Goal: Navigation & Orientation: Find specific page/section

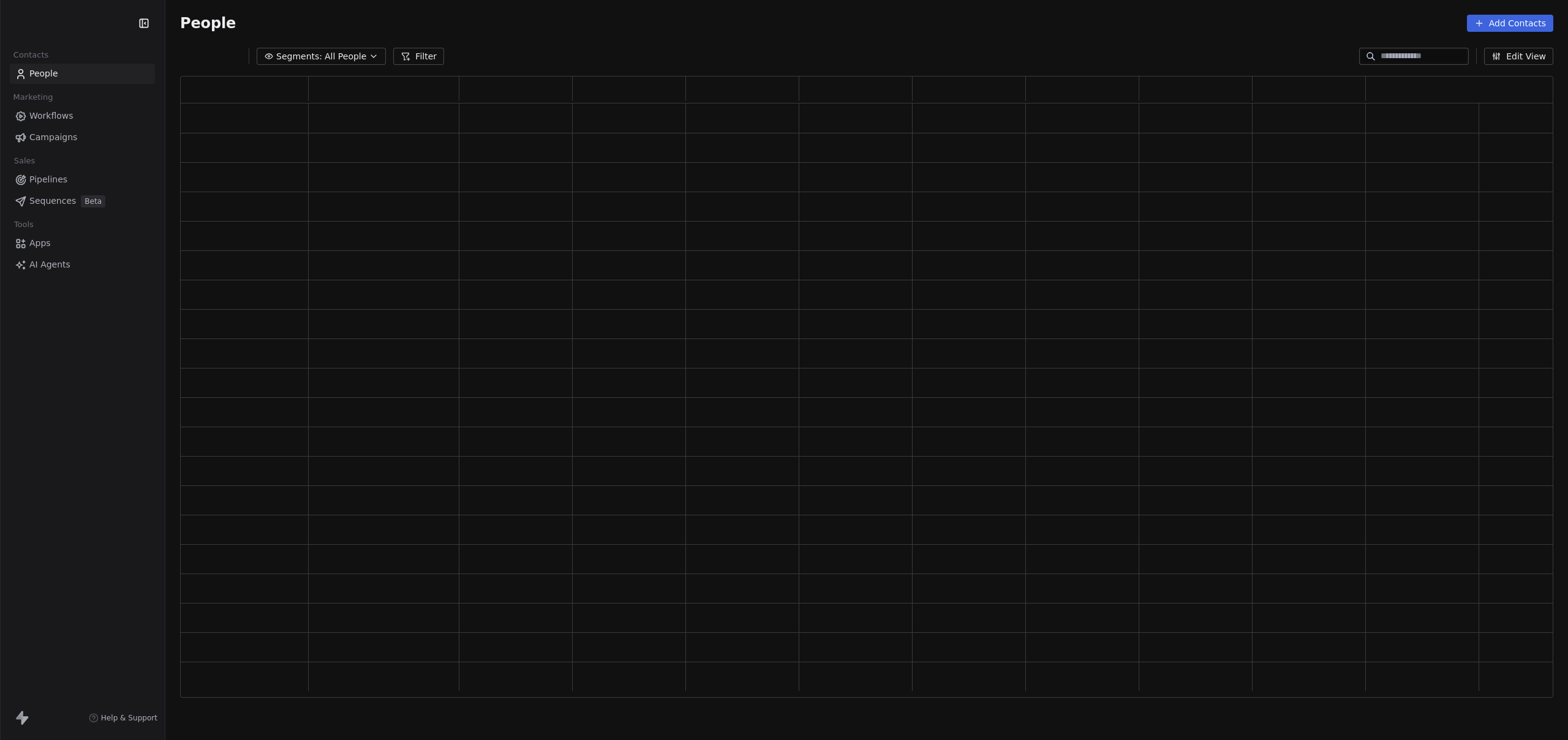
scroll to position [613, 1364]
click at [34, 435] on div "Contacts People Marketing Workflows Campaigns Sales Pipelines Sequences Beta To…" at bounding box center [82, 370] width 165 height 740
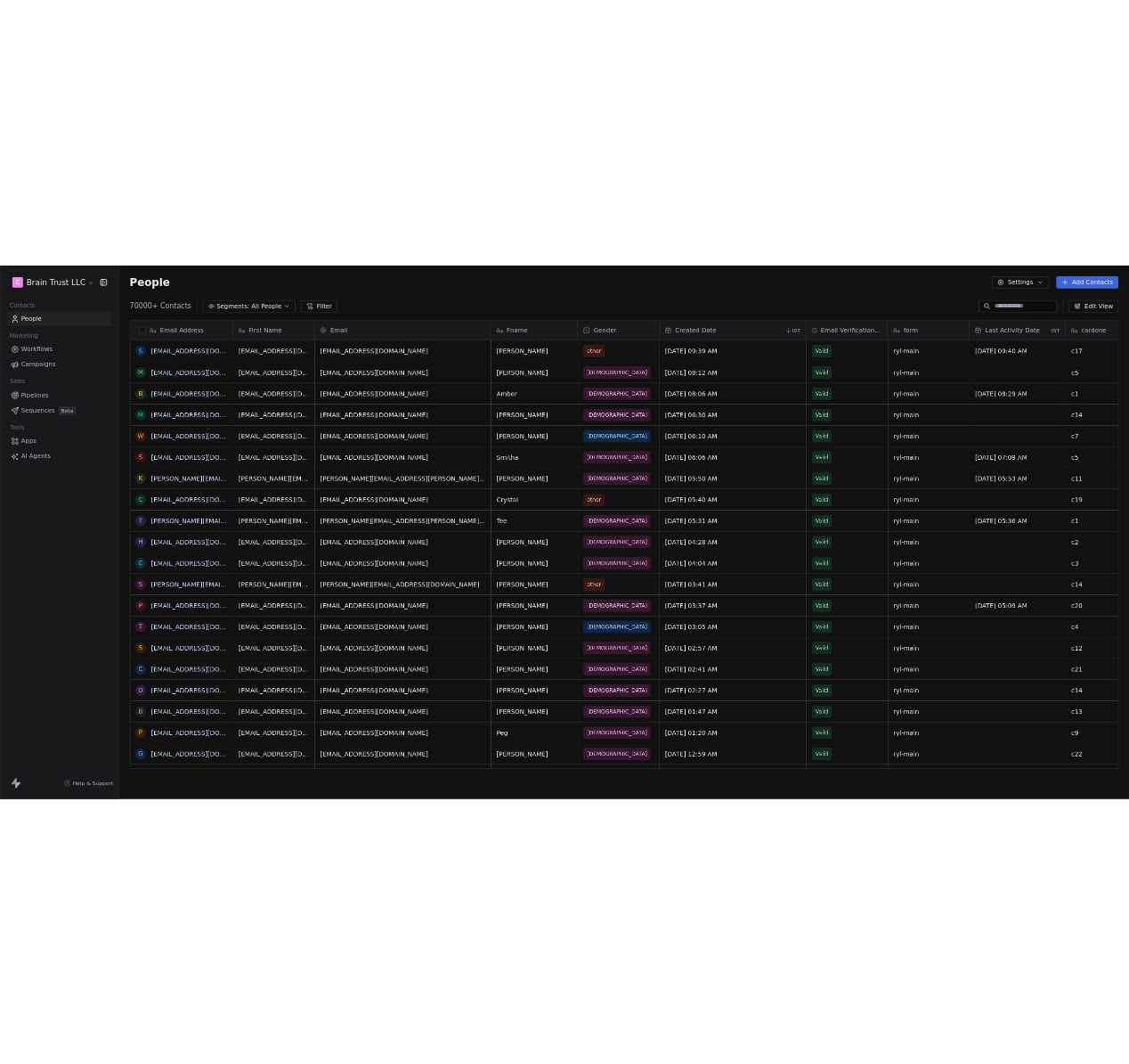
scroll to position [934, 2026]
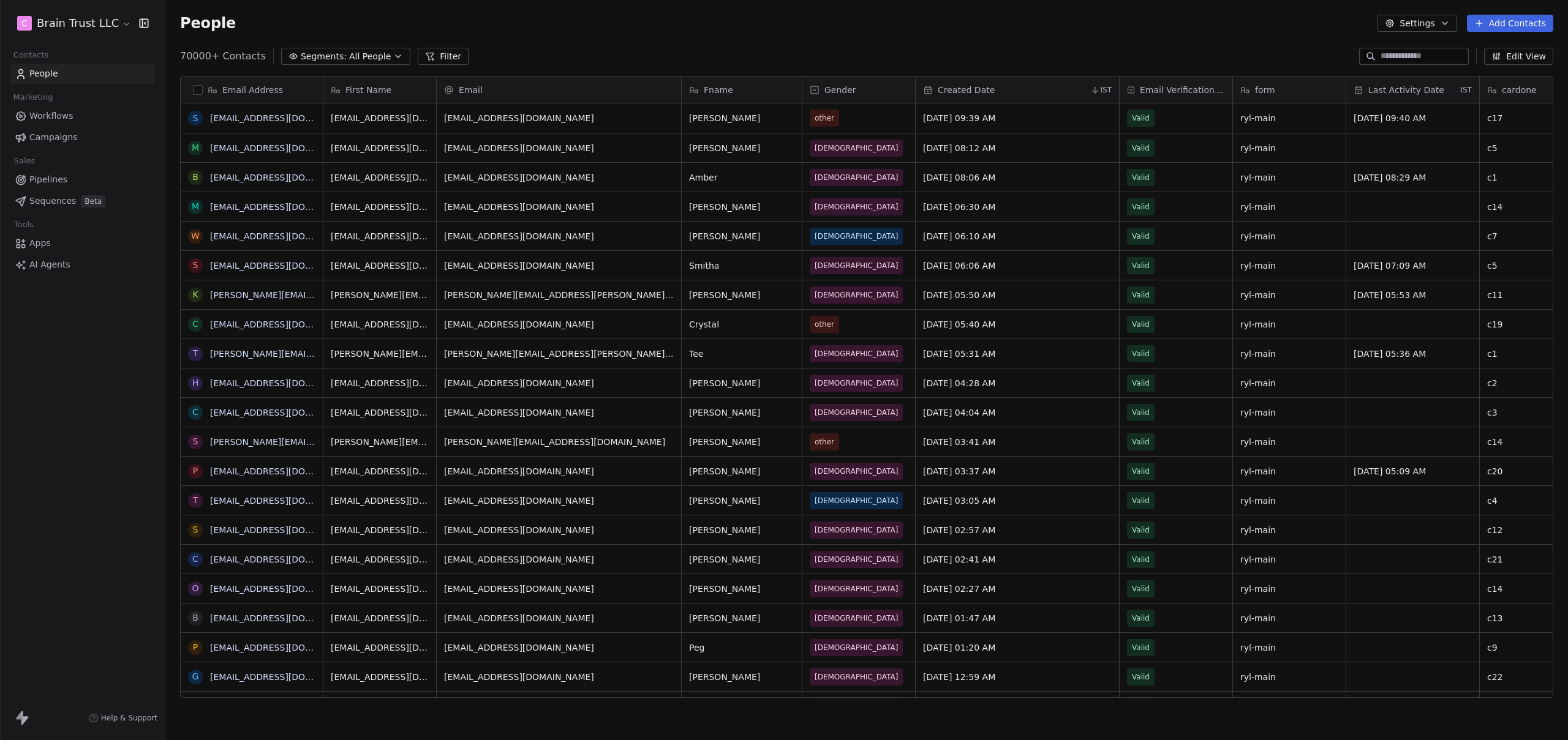
click at [76, 14] on html "C Brain Trust LLC Contacts People Marketing Workflows Campaigns Sales Pipelines…" at bounding box center [784, 370] width 1568 height 740
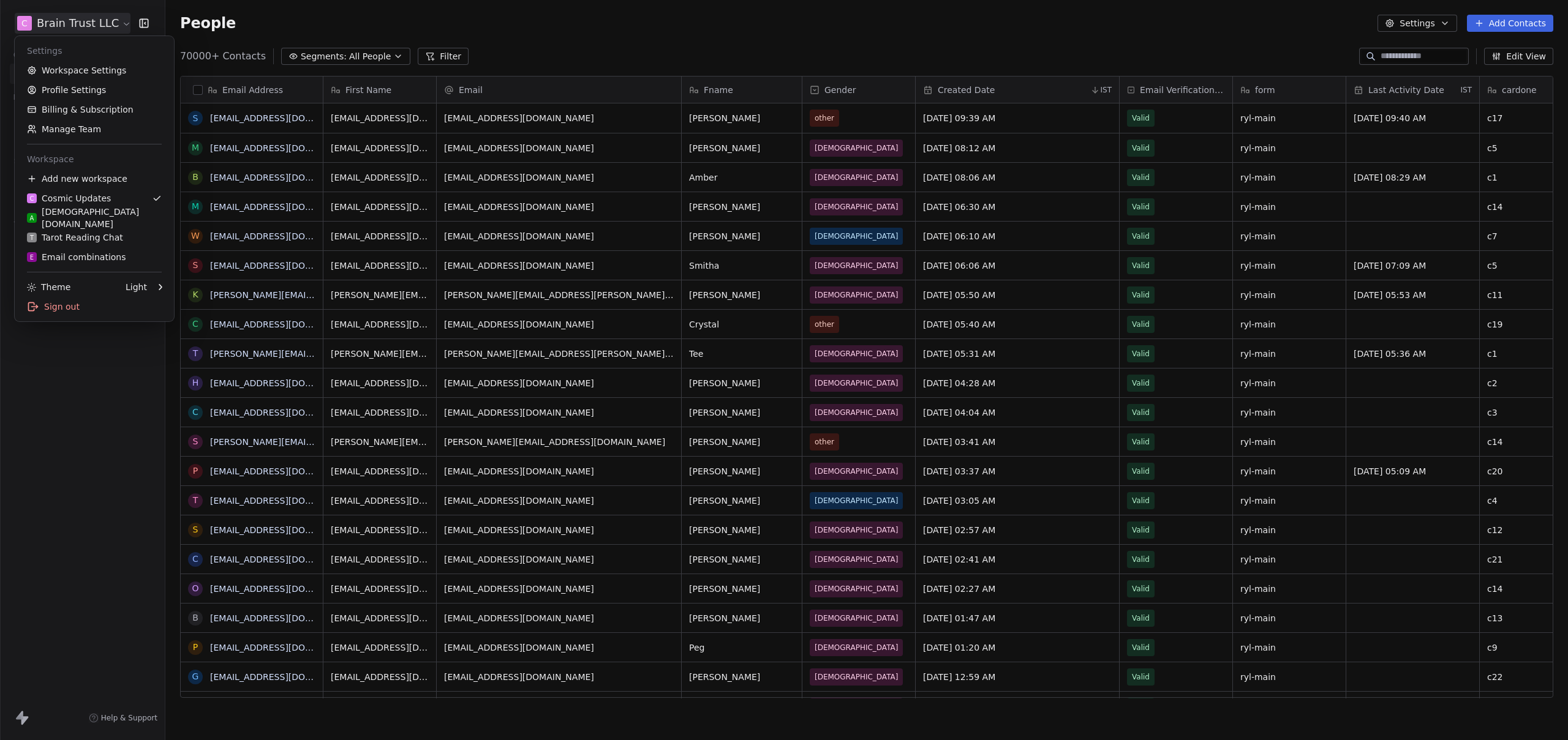
click at [76, 15] on html "C Brain Trust LLC Contacts People Marketing Workflows Campaigns Sales Pipelines…" at bounding box center [784, 370] width 1568 height 740
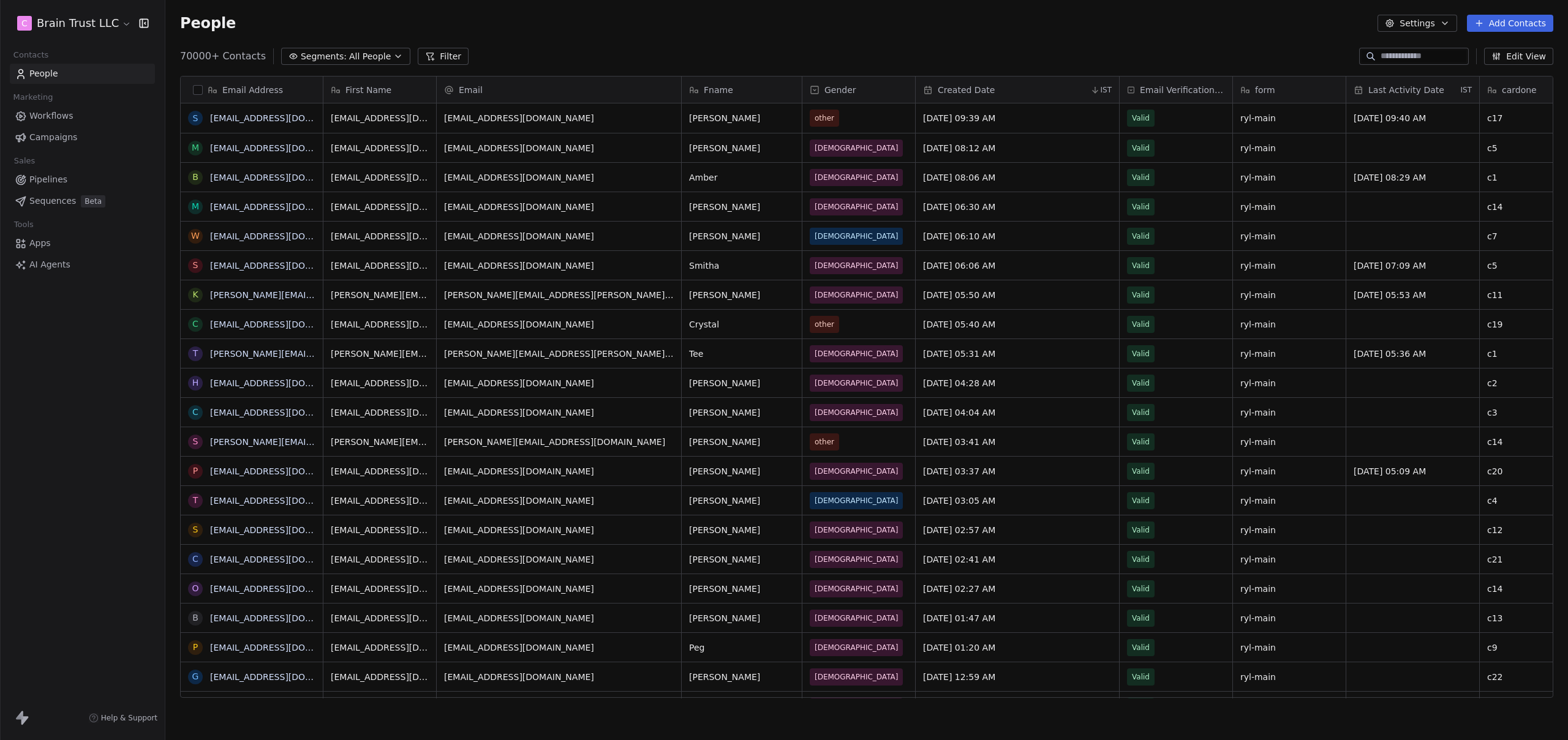
click at [62, 138] on span "Campaigns" at bounding box center [53, 137] width 48 height 13
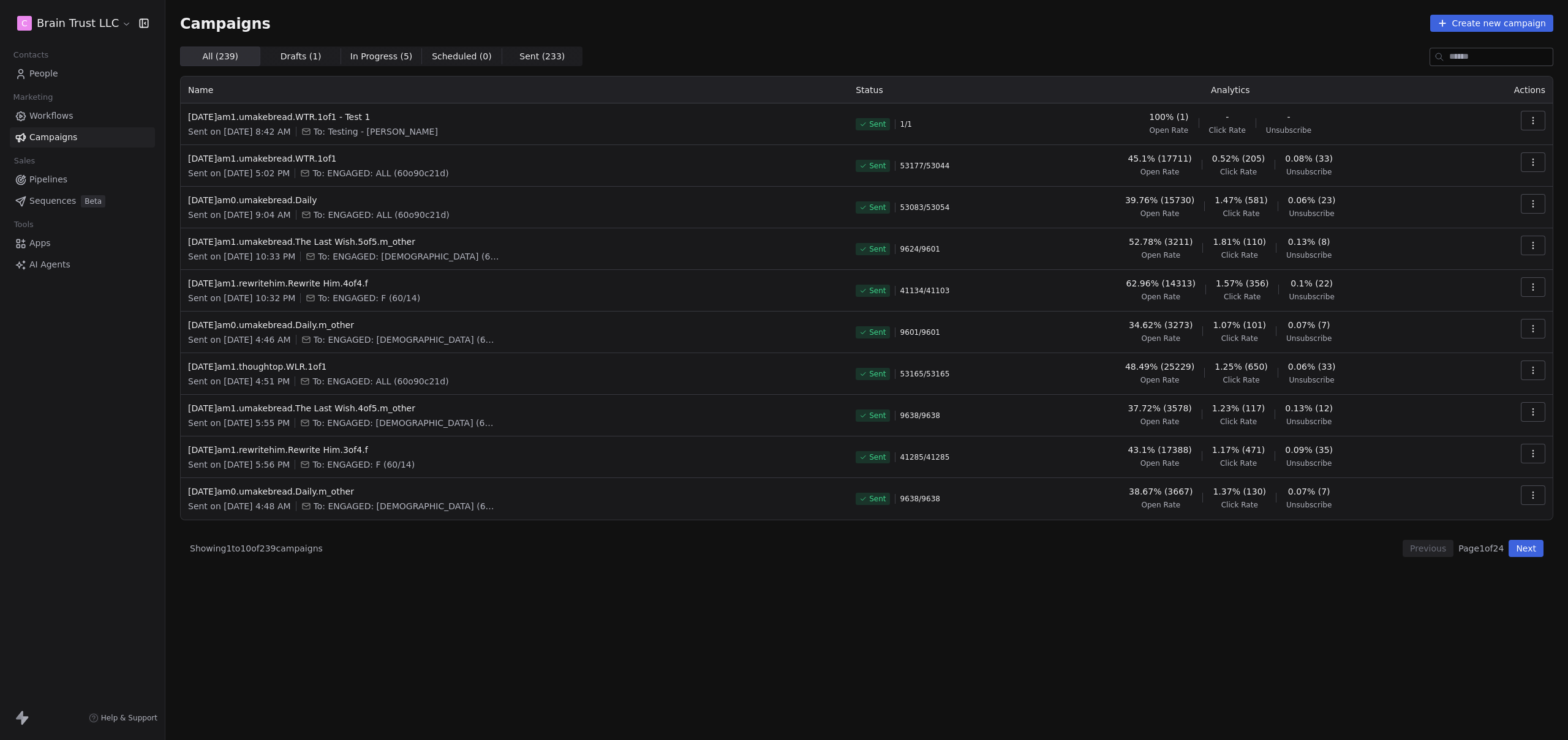
drag, startPoint x: 976, startPoint y: 634, endPoint x: 966, endPoint y: 629, distance: 11.2
click at [976, 634] on div "Campaigns Create new campaign All ( 239 ) All ( 239 ) Drafts ( 1 ) Drafts ( 1 )…" at bounding box center [867, 324] width 1403 height 648
click at [1522, 551] on button "Next" at bounding box center [1526, 549] width 35 height 17
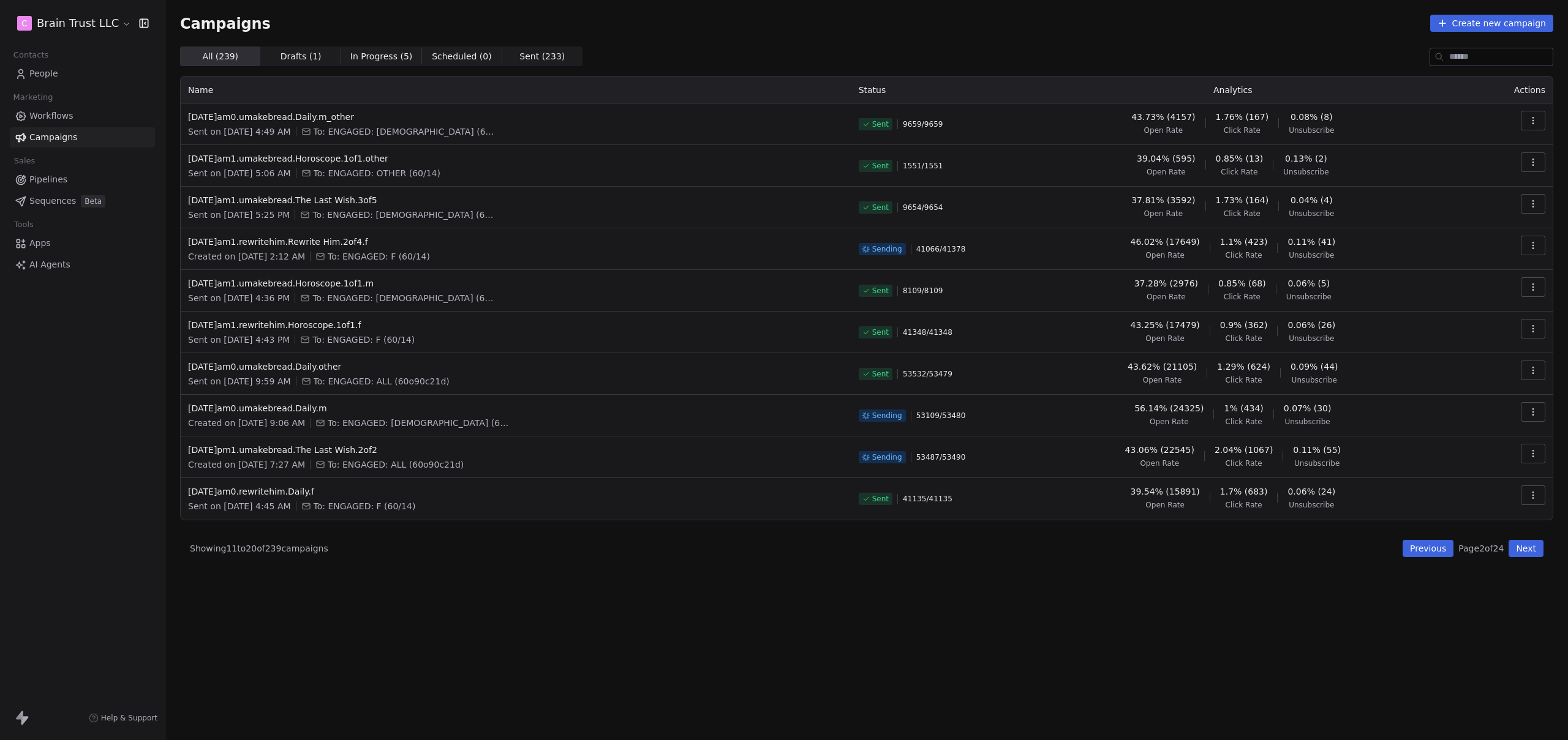
click at [1540, 548] on button "Next" at bounding box center [1526, 549] width 35 height 17
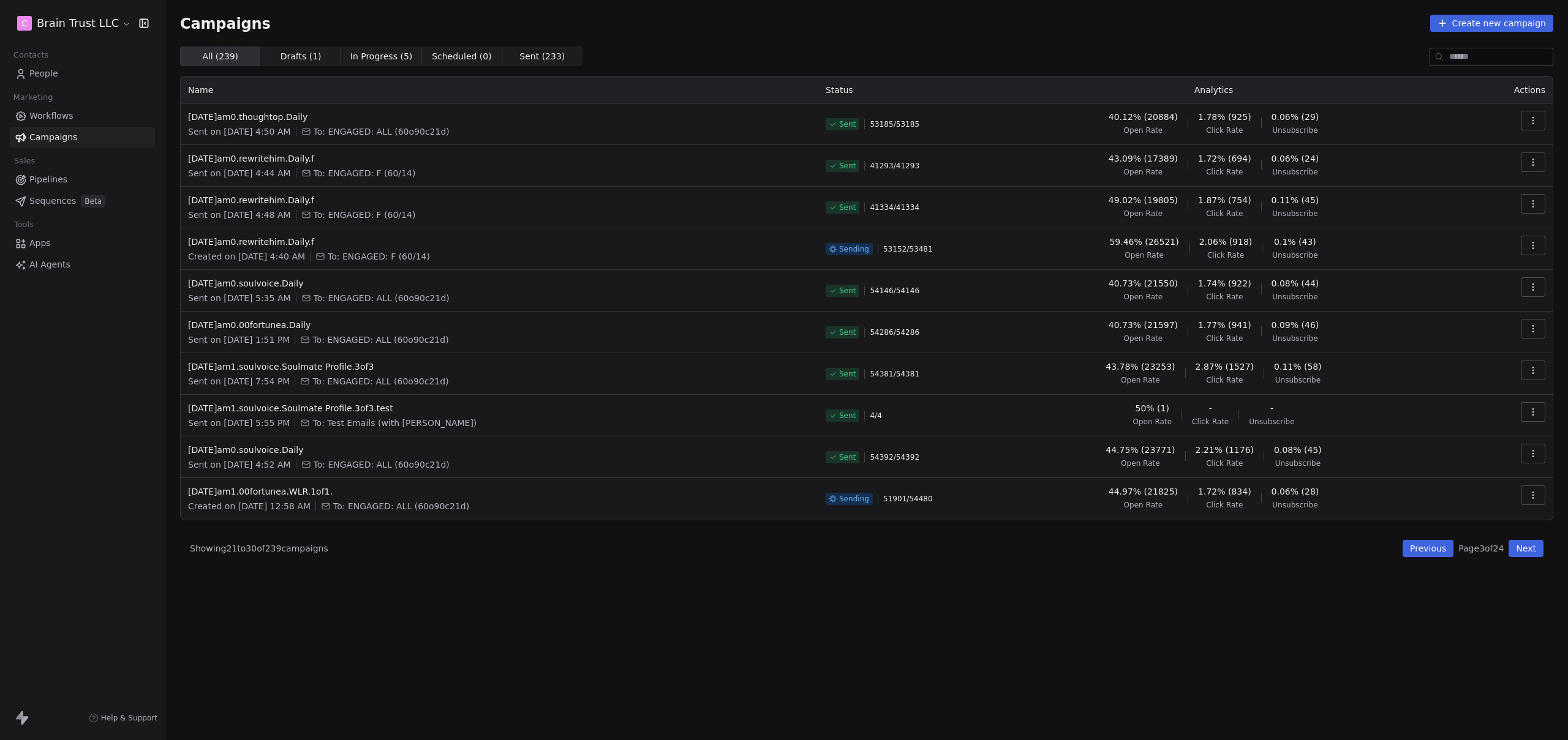
click at [1540, 548] on button "Next" at bounding box center [1526, 549] width 35 height 17
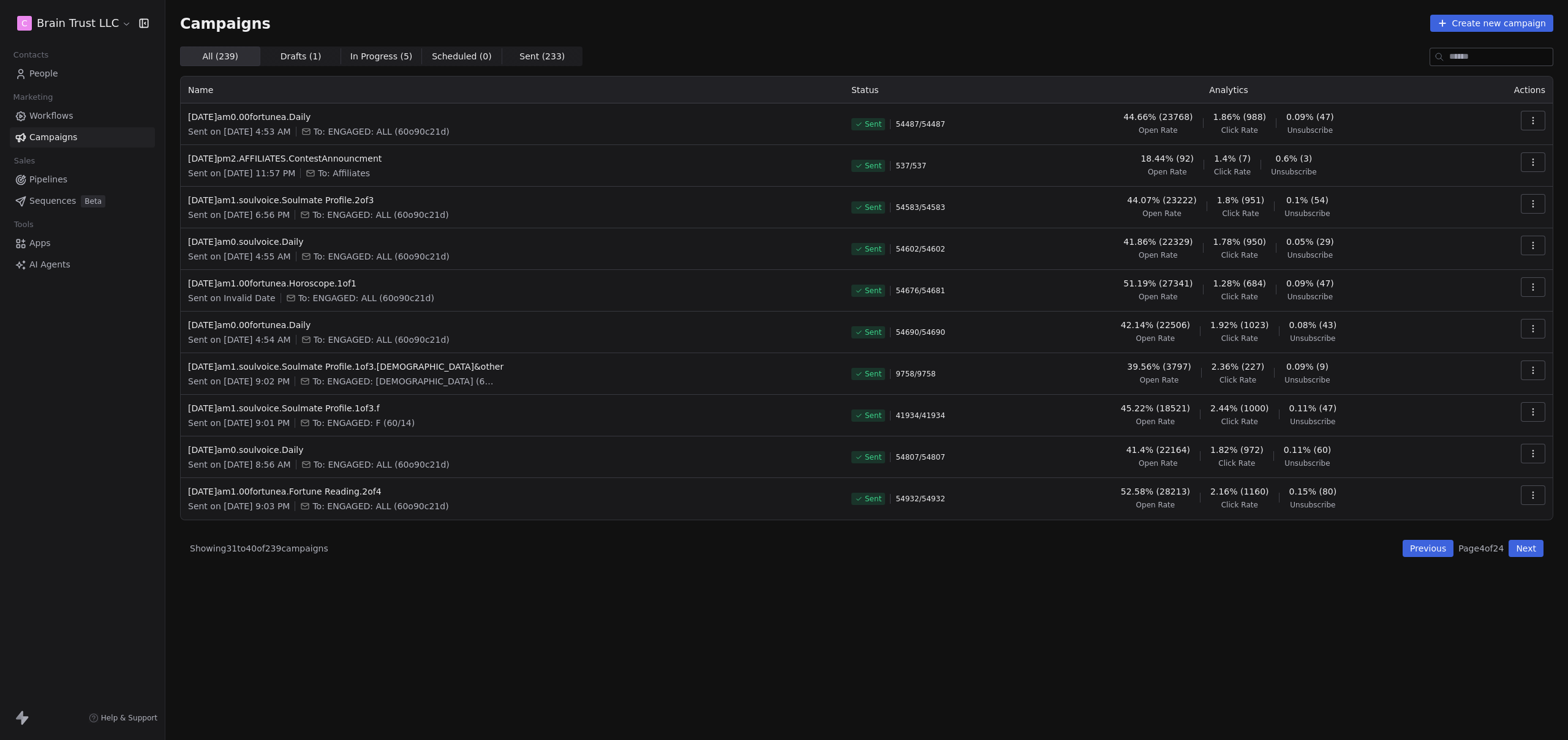
click at [1534, 548] on button "Next" at bounding box center [1526, 549] width 35 height 17
click at [1529, 550] on button "Next" at bounding box center [1526, 549] width 35 height 17
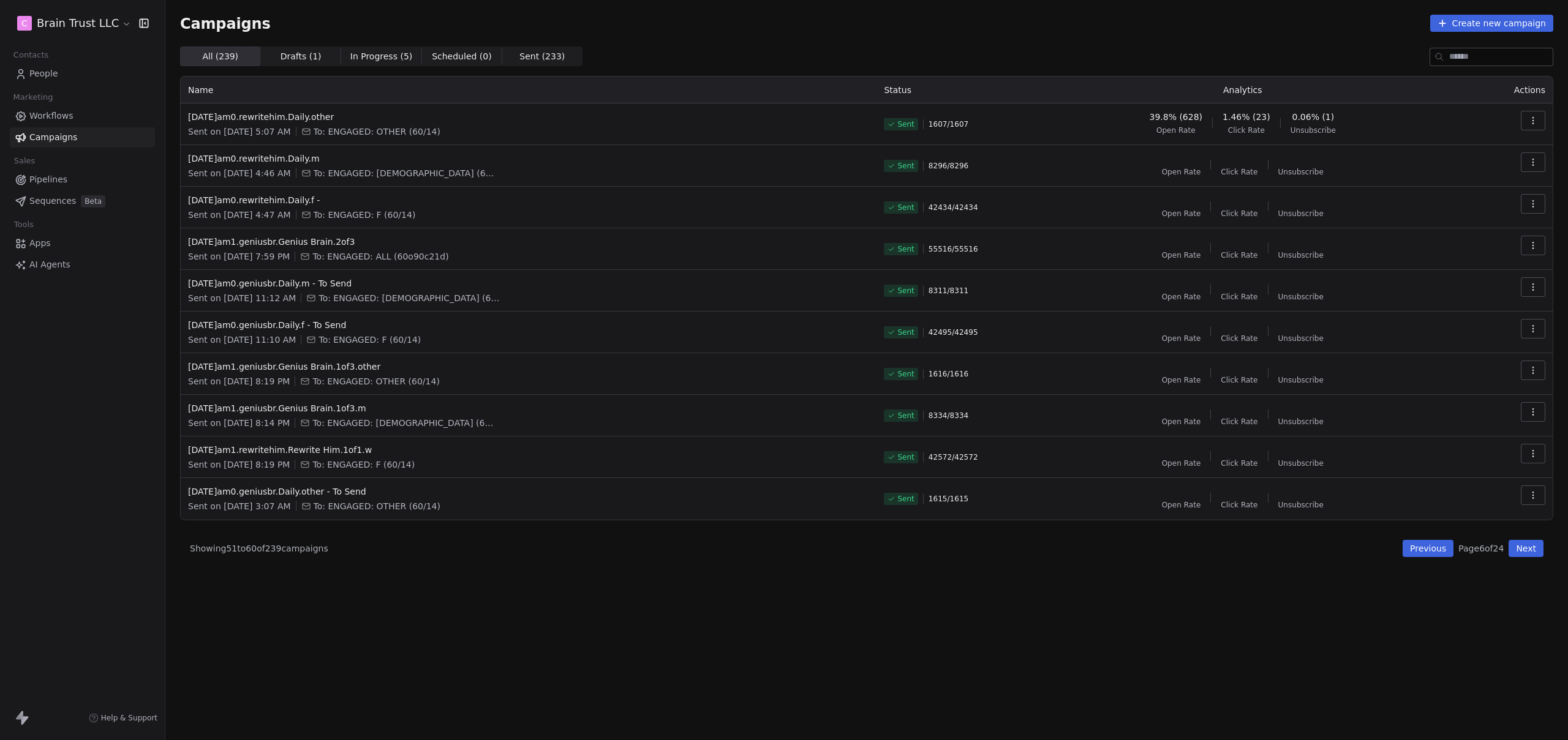
click at [1428, 547] on button "Previous" at bounding box center [1429, 549] width 51 height 17
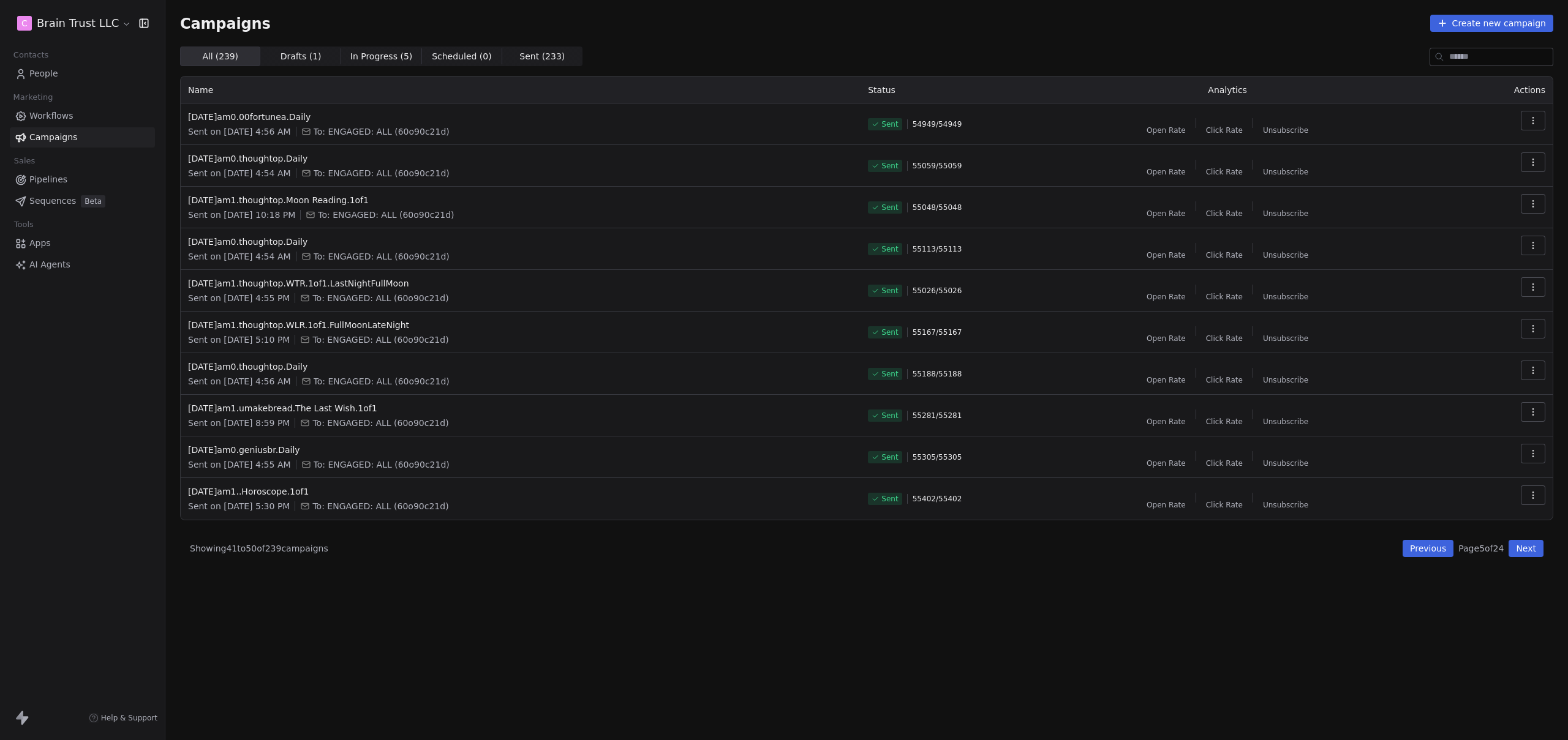
click at [1428, 547] on button "Previous" at bounding box center [1429, 549] width 51 height 17
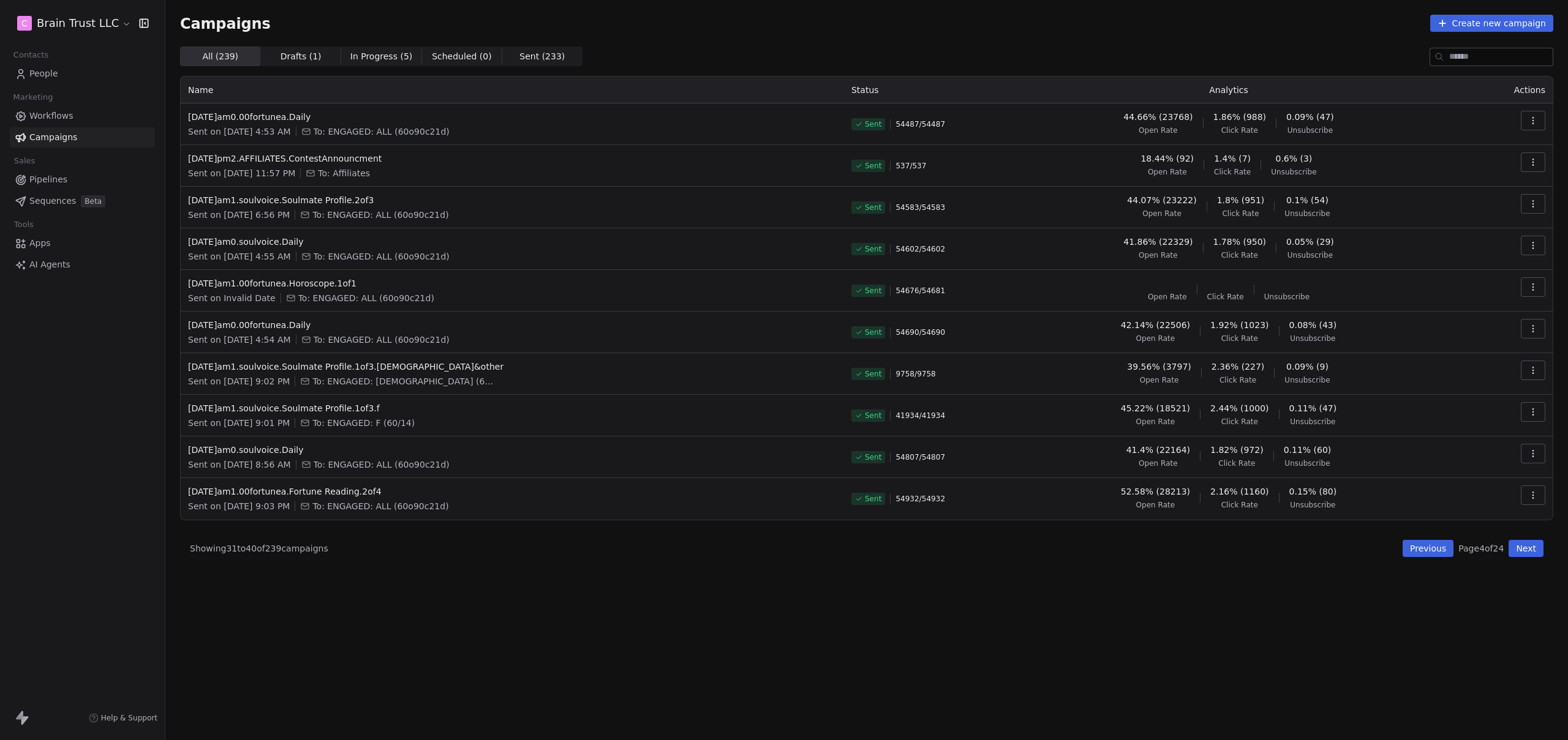
click at [1428, 547] on button "Previous" at bounding box center [1429, 549] width 51 height 17
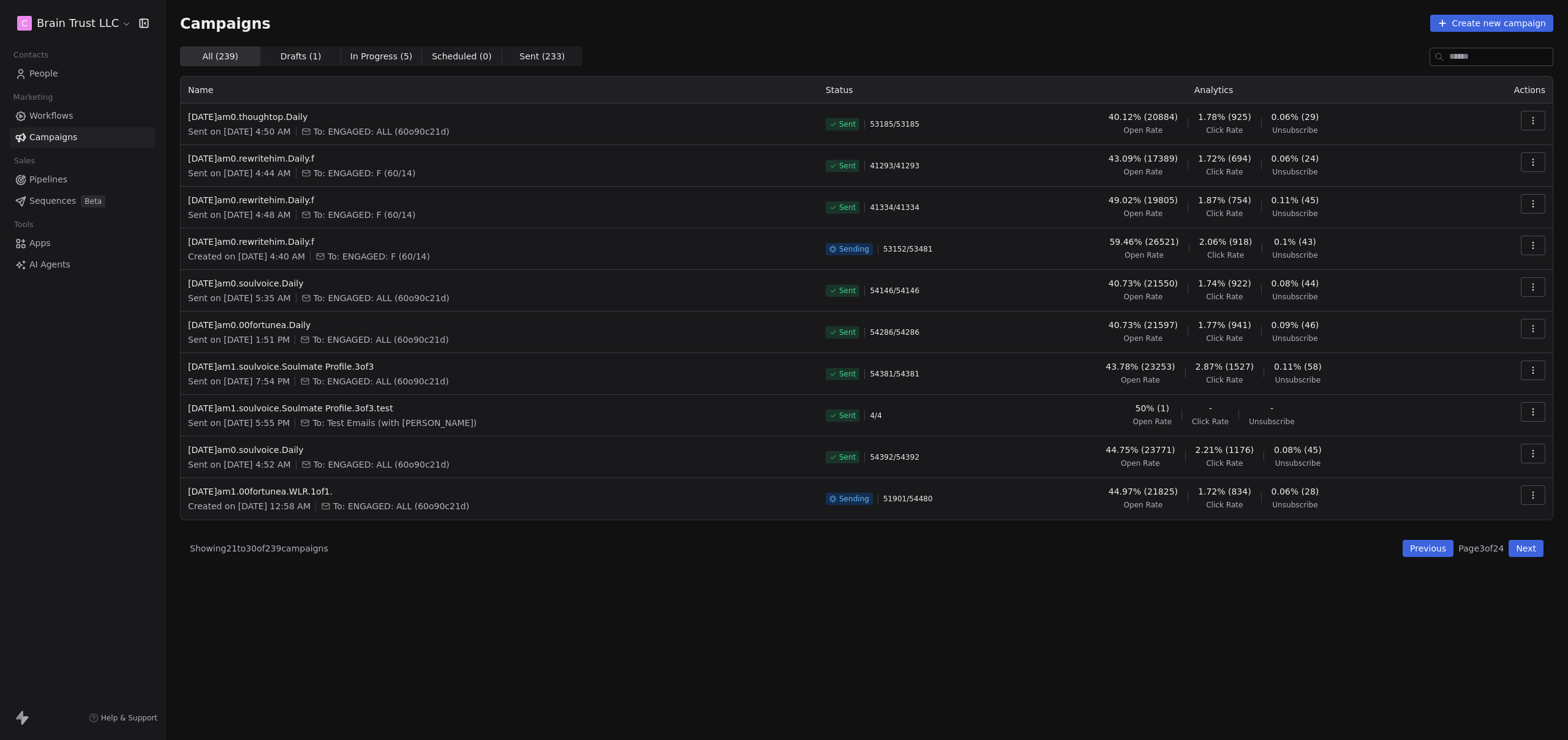
click at [681, 617] on div "All ( 239 ) All ( 239 ) Drafts ( 1 ) Drafts ( 1 ) In Progress ( 5 ) In Progress…" at bounding box center [867, 339] width 1374 height 586
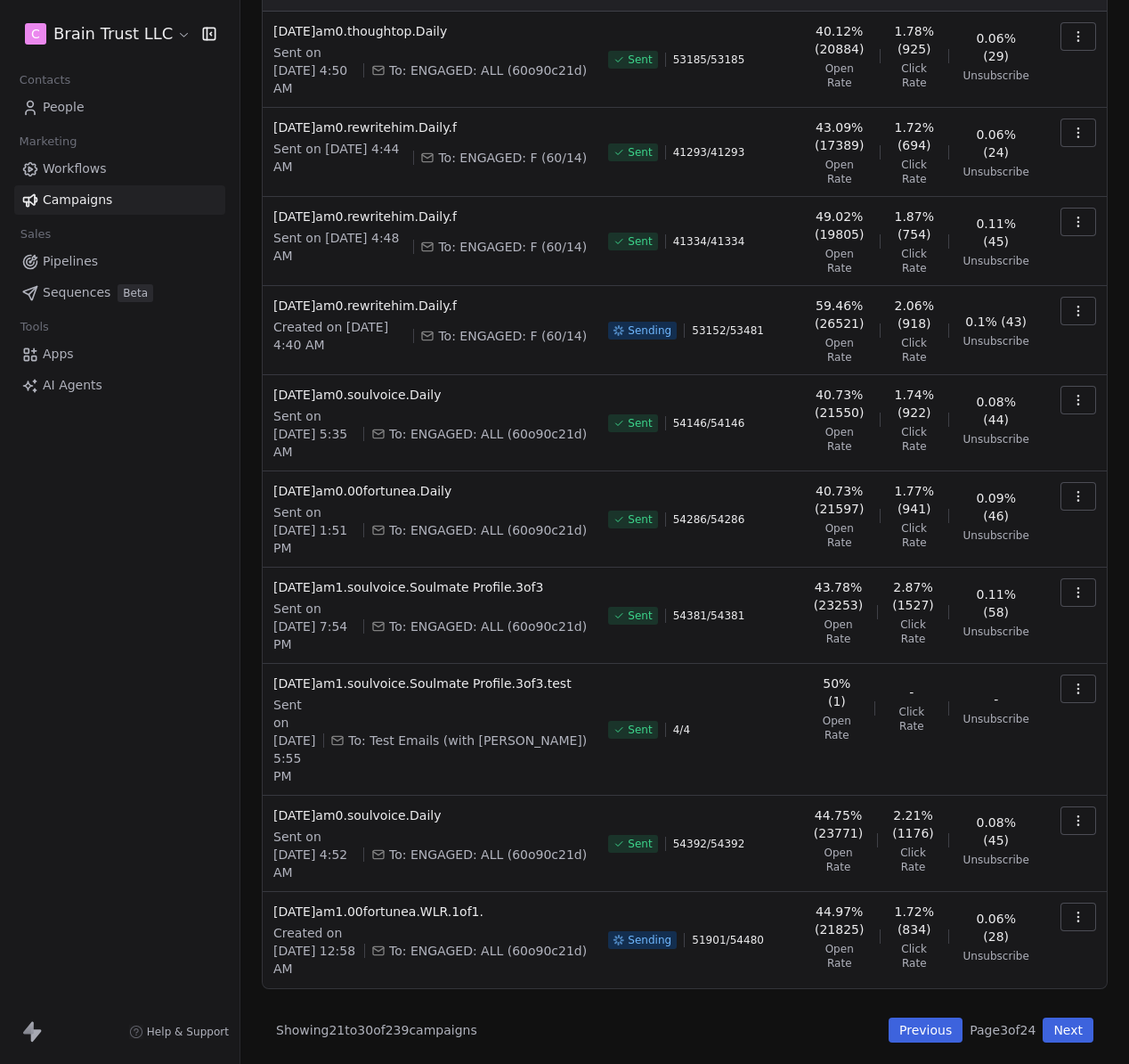
scroll to position [228, 0]
click at [913, 1028] on button "Previous" at bounding box center [926, 1030] width 74 height 25
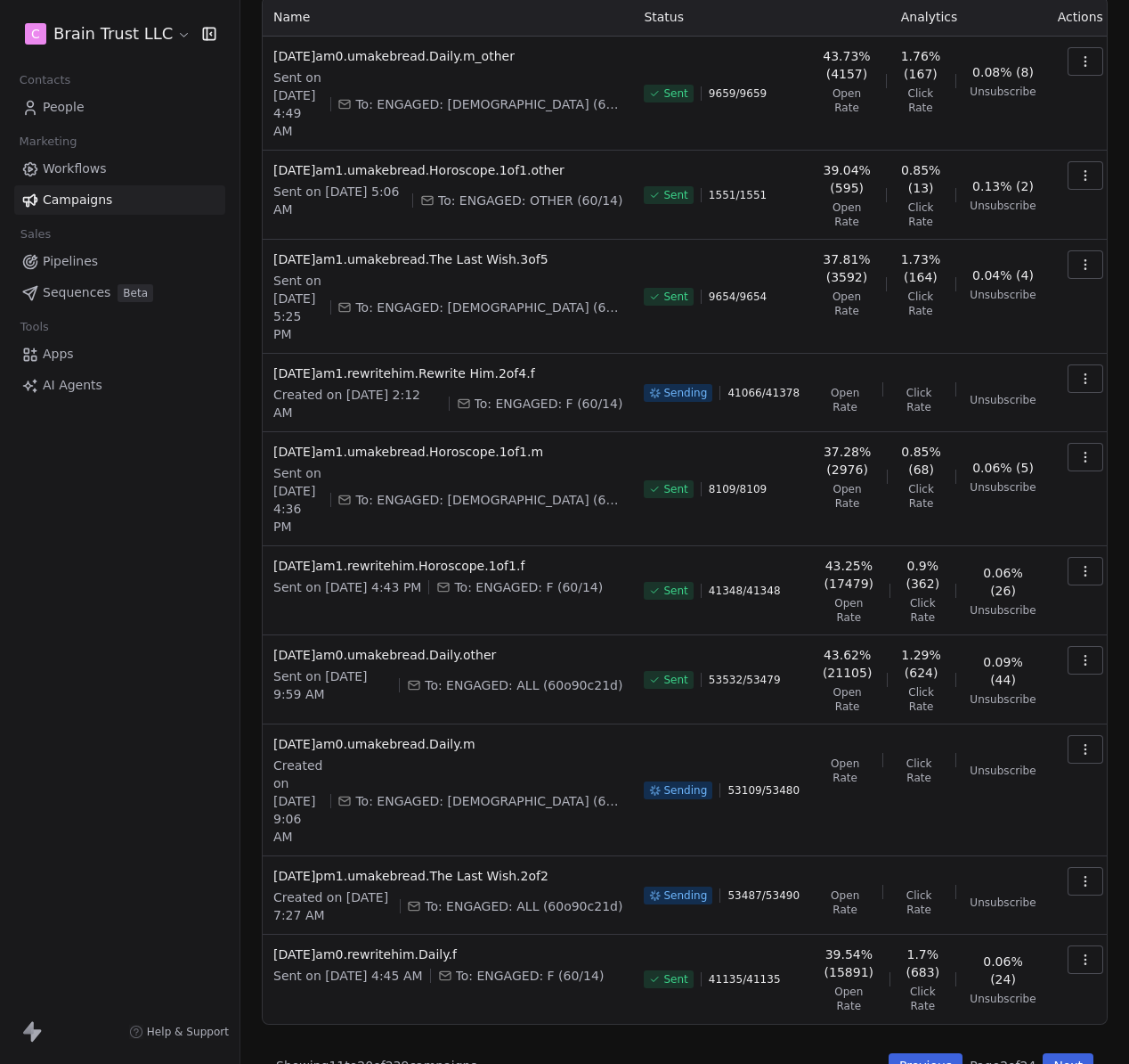
click at [911, 1053] on button "Previous" at bounding box center [926, 1066] width 74 height 25
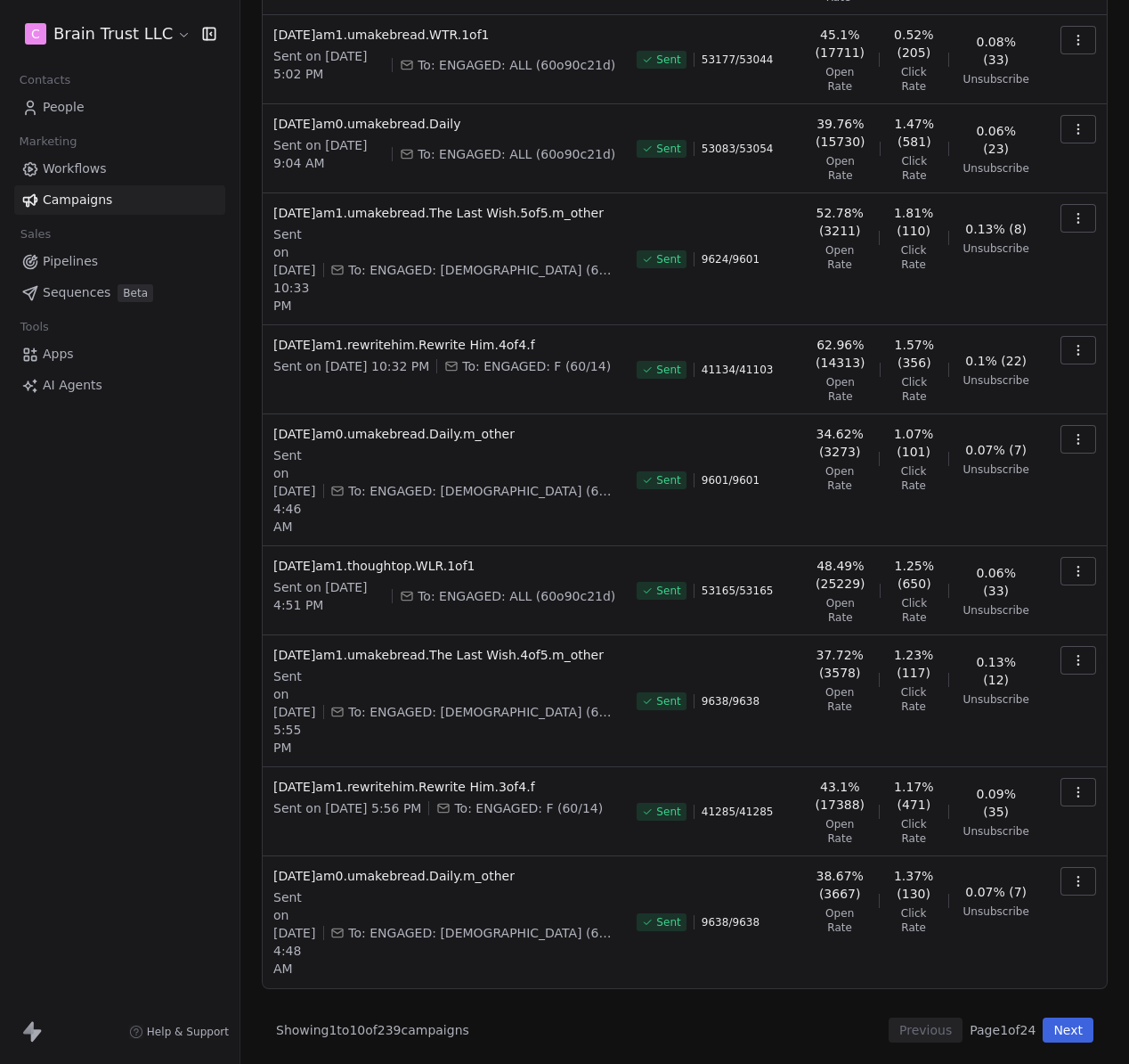
scroll to position [424, 0]
click at [1066, 1027] on button "Next" at bounding box center [1069, 1030] width 51 height 25
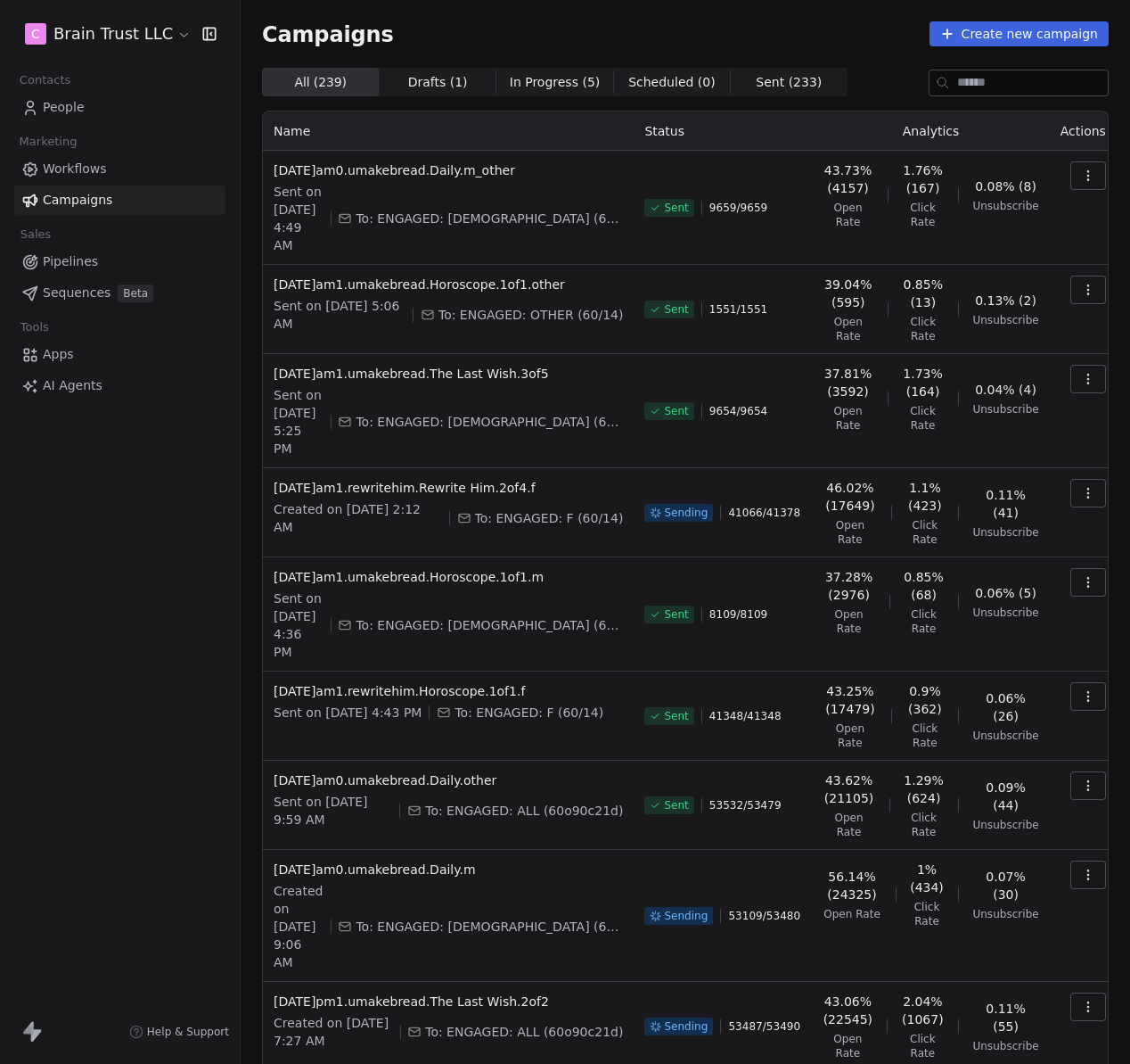
scroll to position [126, 0]
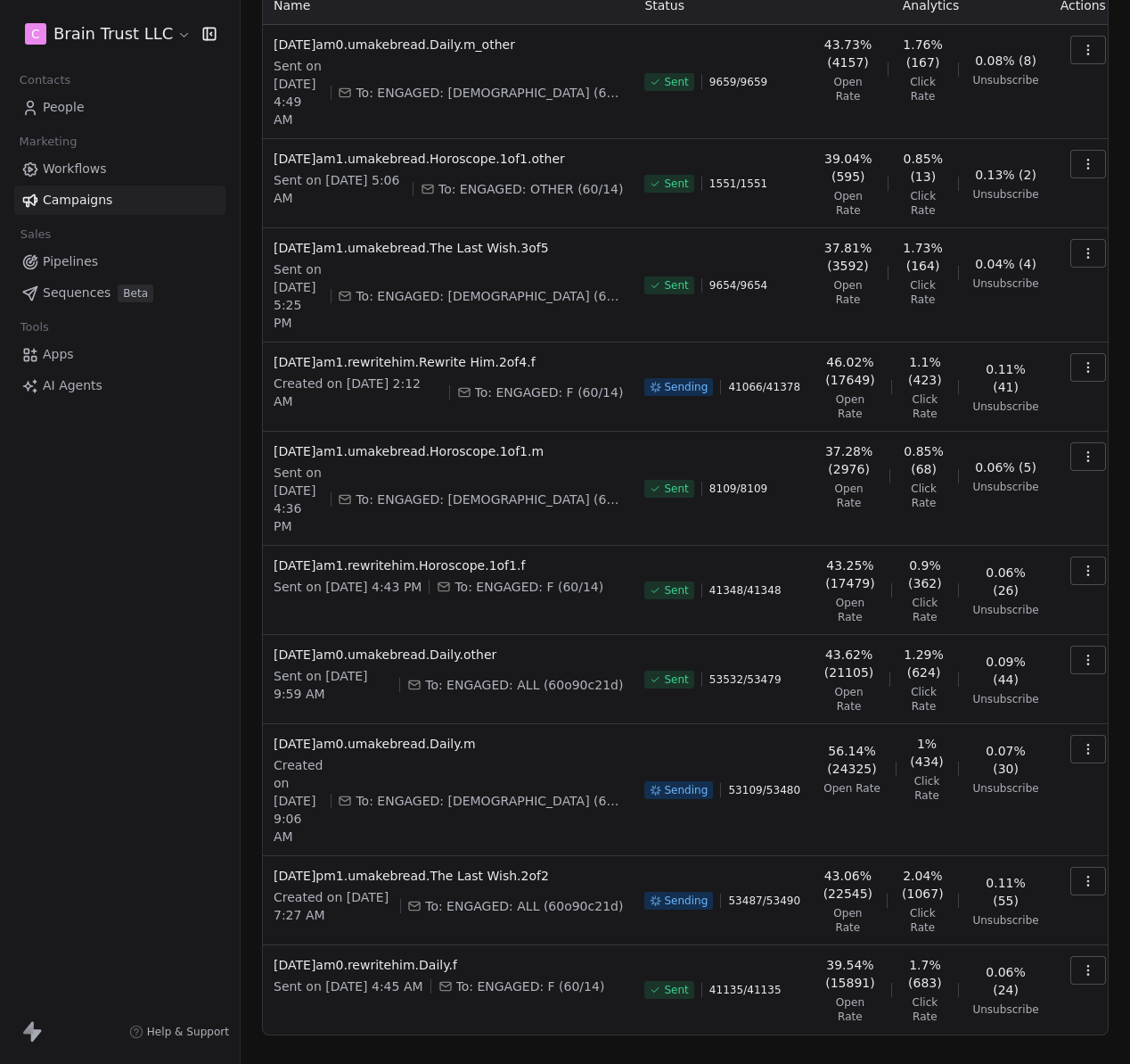
click at [918, 1064] on button "Previous" at bounding box center [927, 1077] width 74 height 25
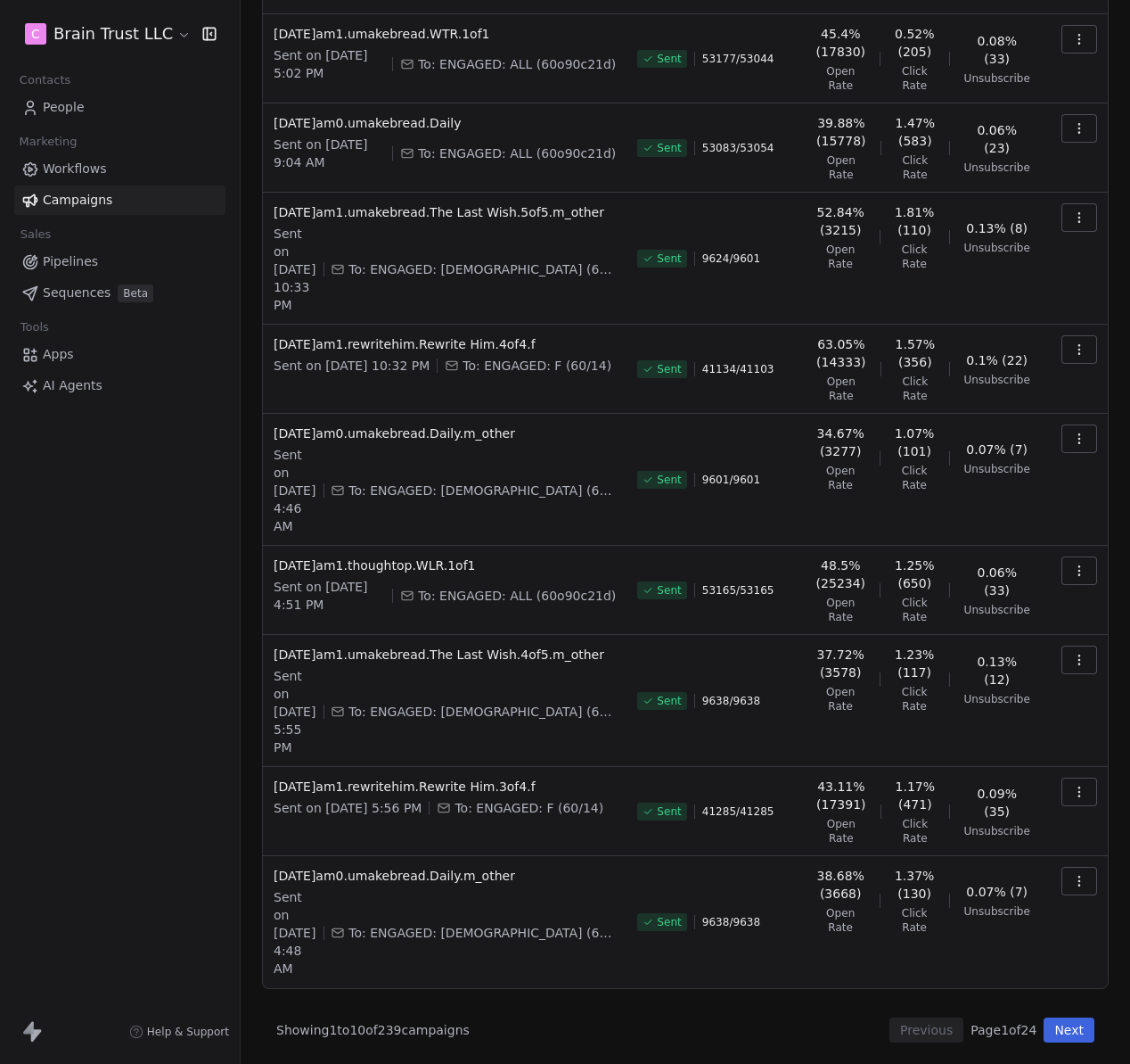
scroll to position [426, 0]
click at [1044, 1031] on button "Next" at bounding box center [1069, 1030] width 51 height 25
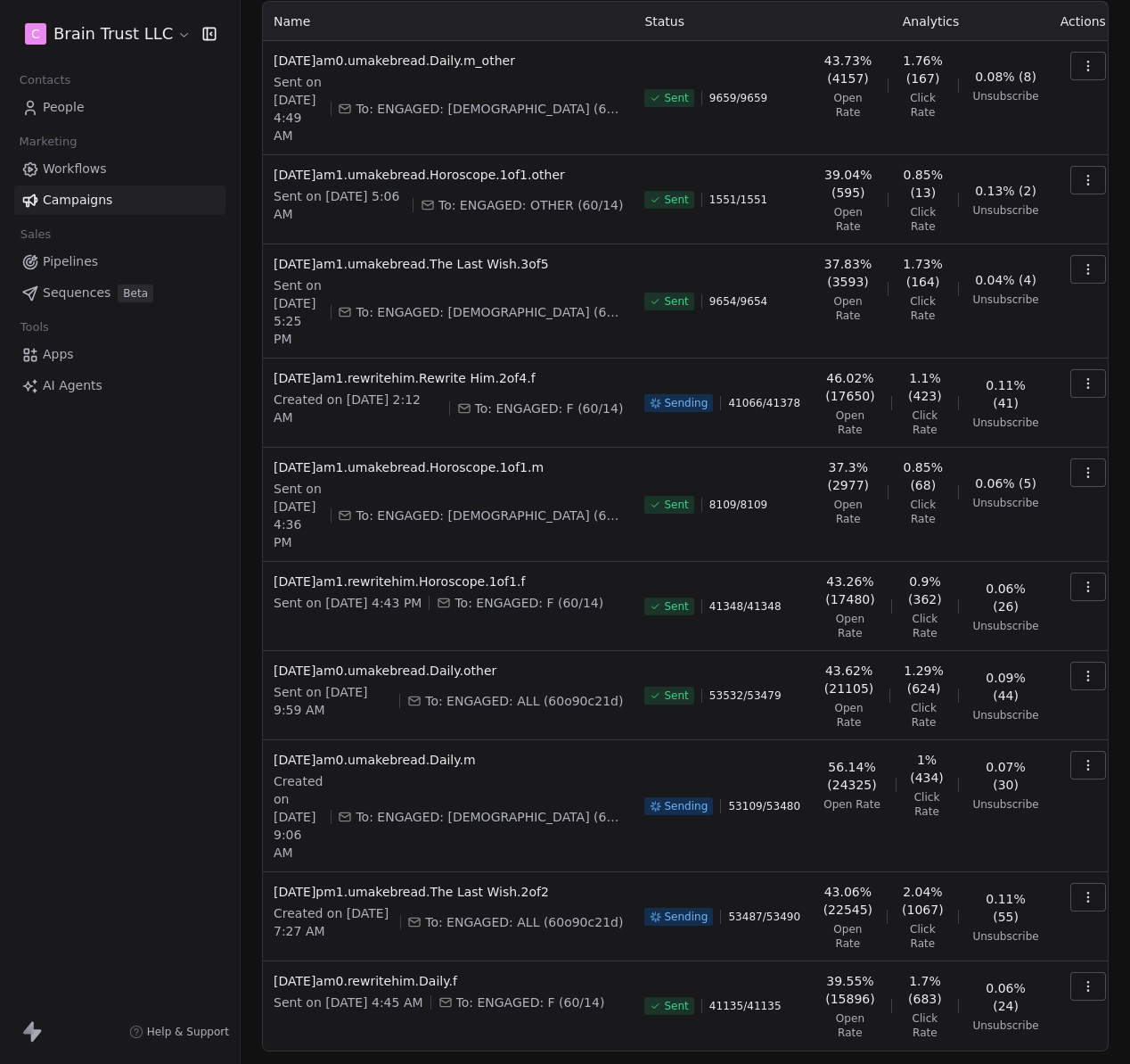
scroll to position [126, 0]
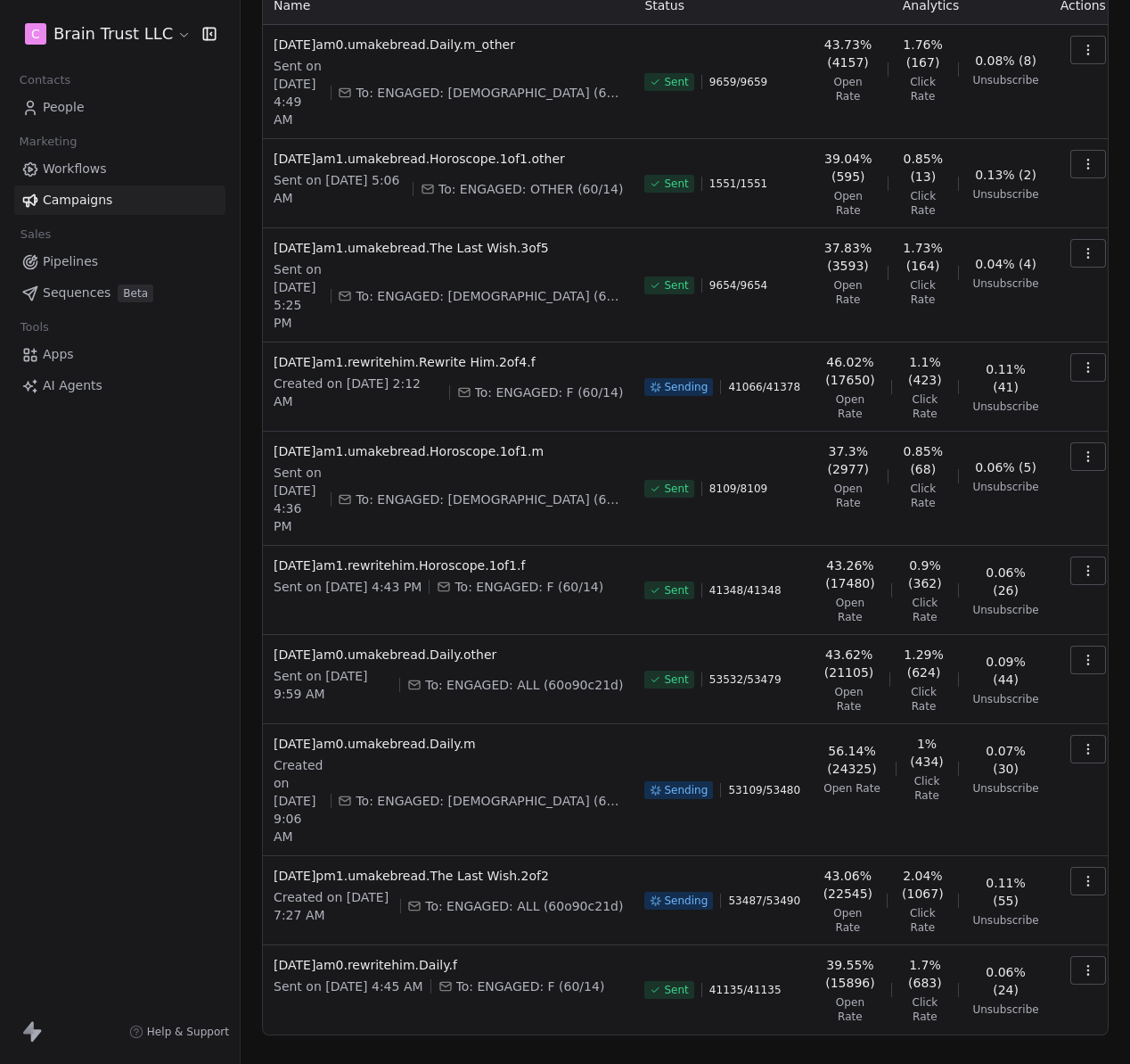
click at [1049, 1064] on button "Next" at bounding box center [1069, 1077] width 51 height 25
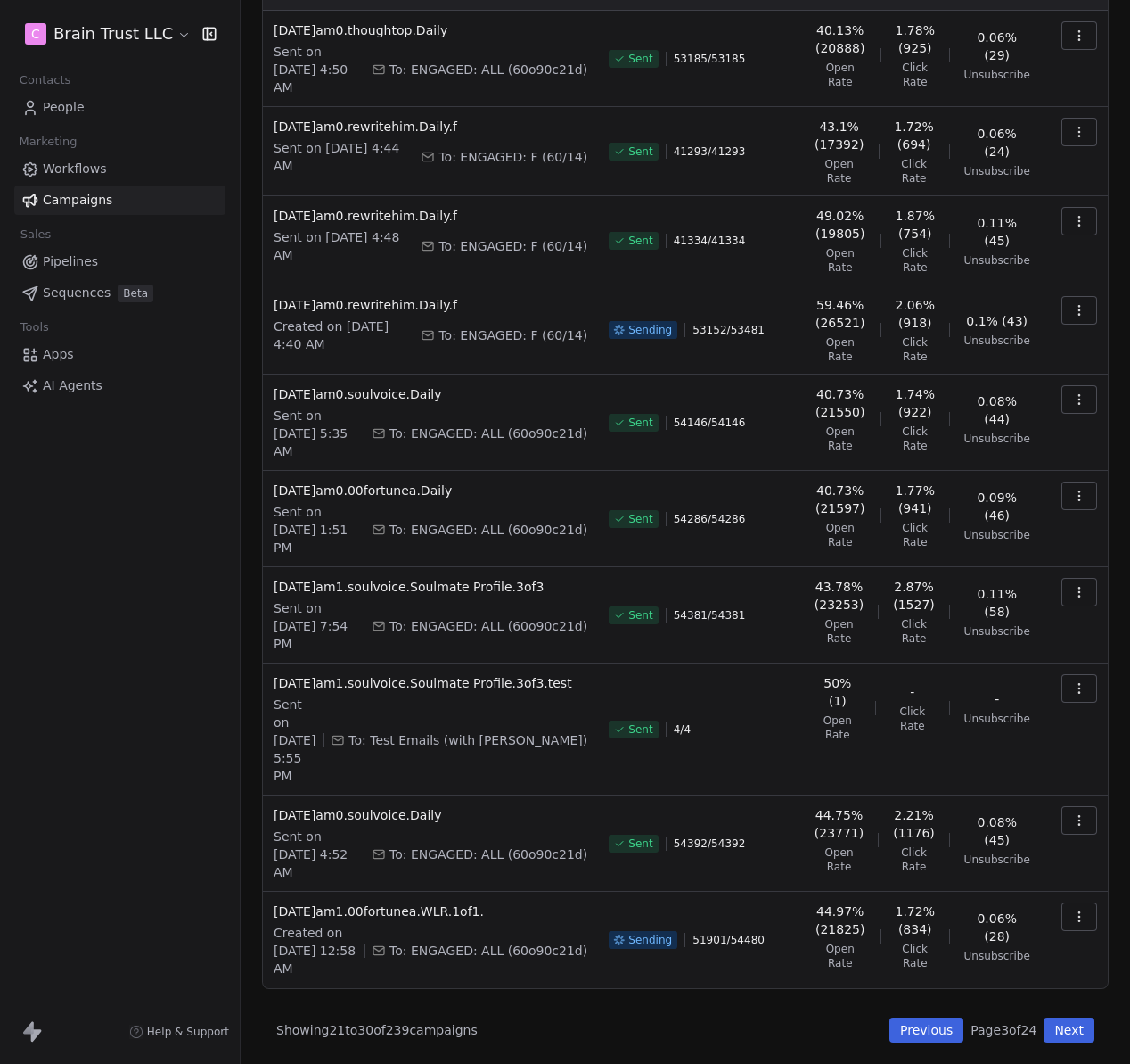
scroll to position [229, 0]
click at [905, 1030] on button "Previous" at bounding box center [927, 1030] width 74 height 25
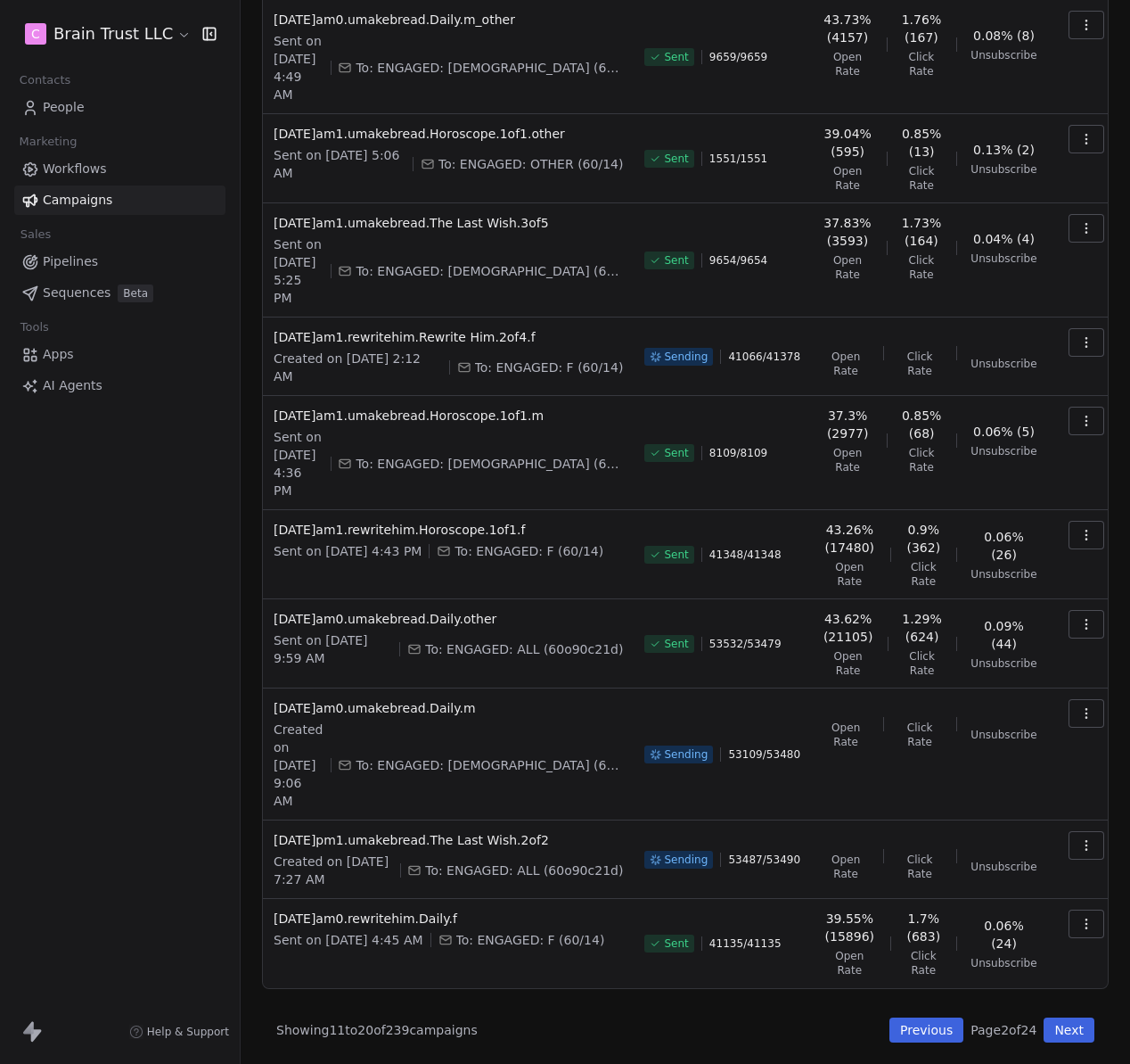
scroll to position [115, 0]
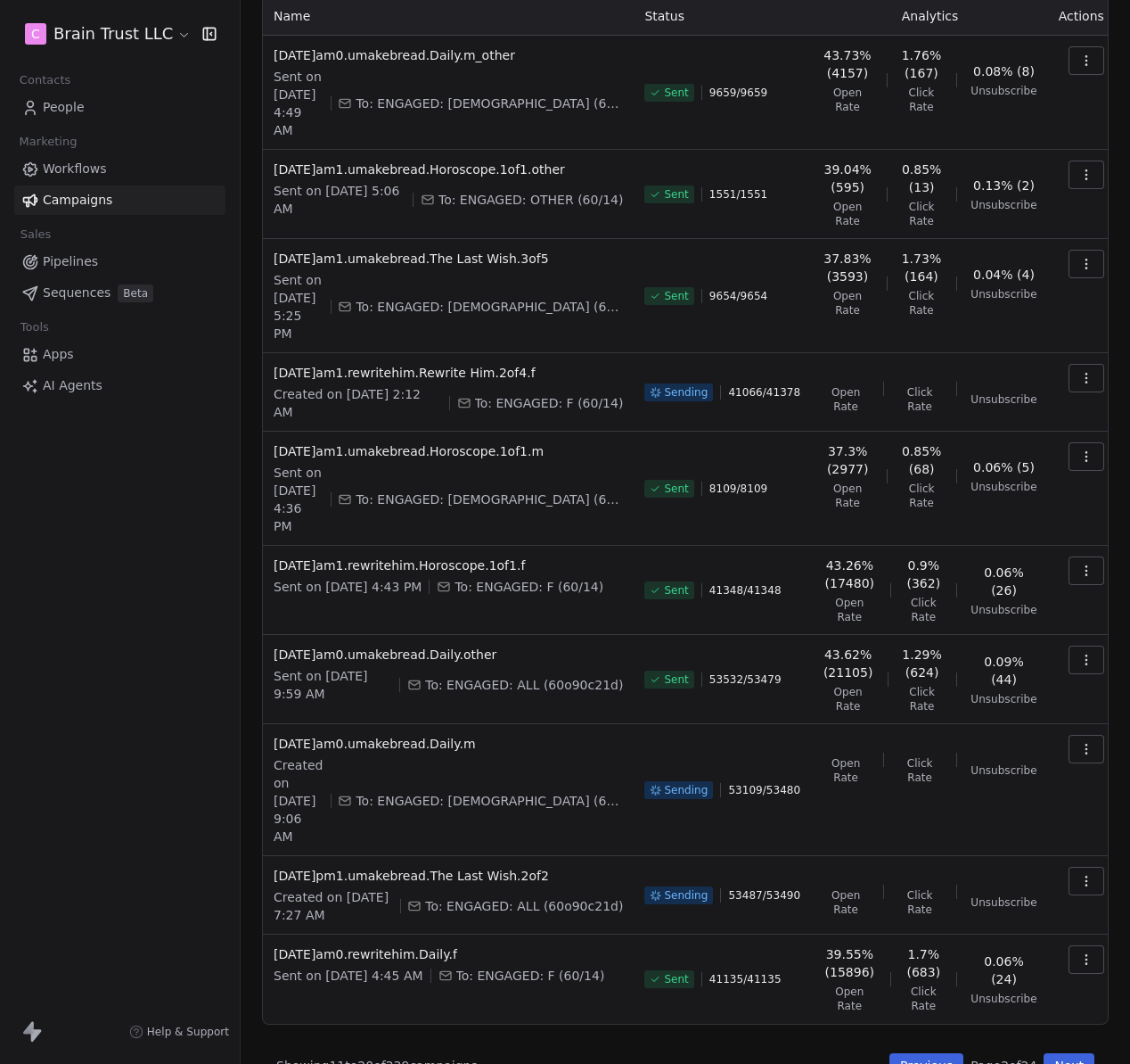
click at [902, 1053] on button "Previous" at bounding box center [927, 1066] width 74 height 25
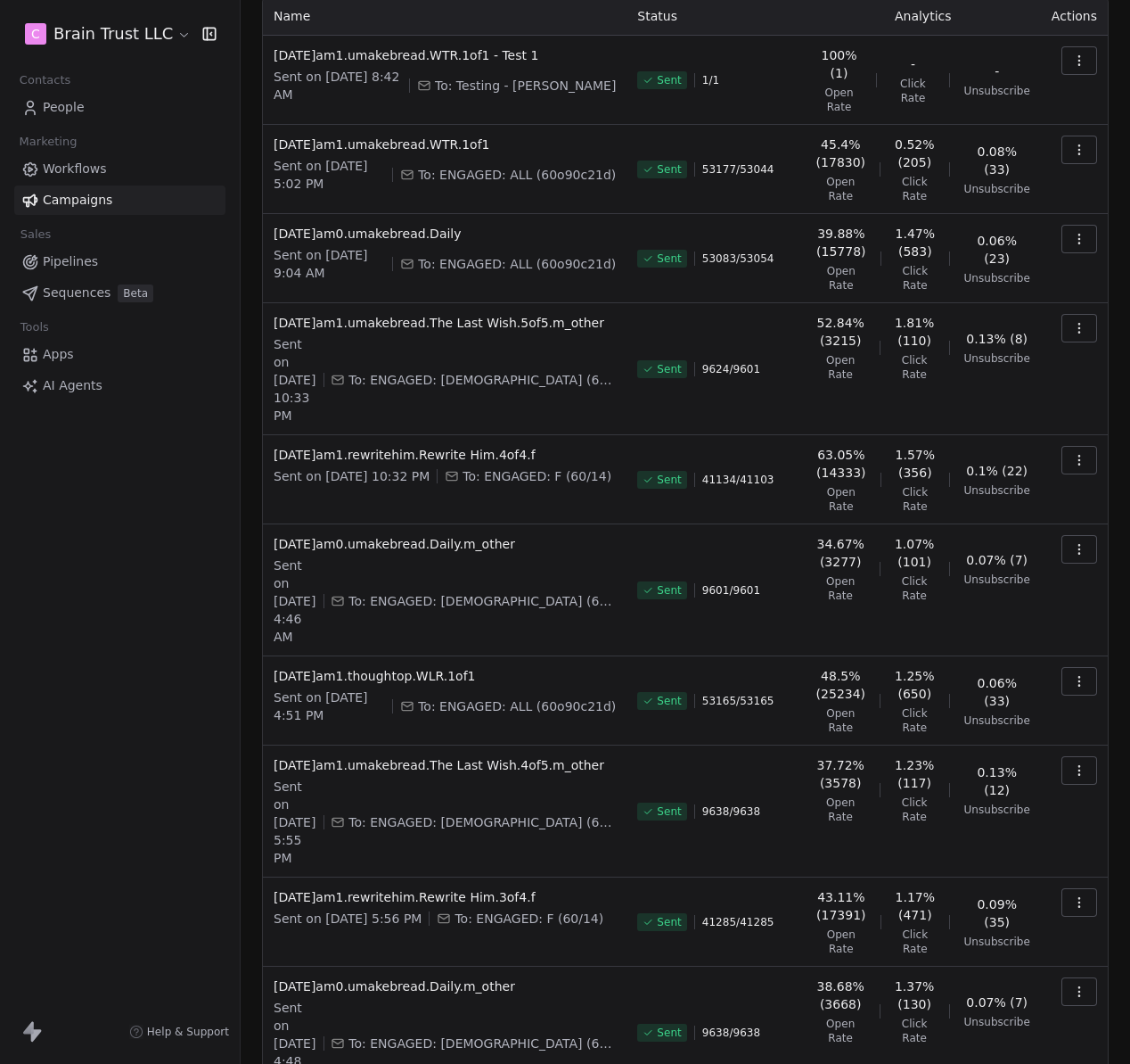
click at [138, 916] on div "C Brain Trust LLC Contacts People Marketing Workflows Campaigns Sales Pipelines…" at bounding box center [120, 532] width 240 height 1064
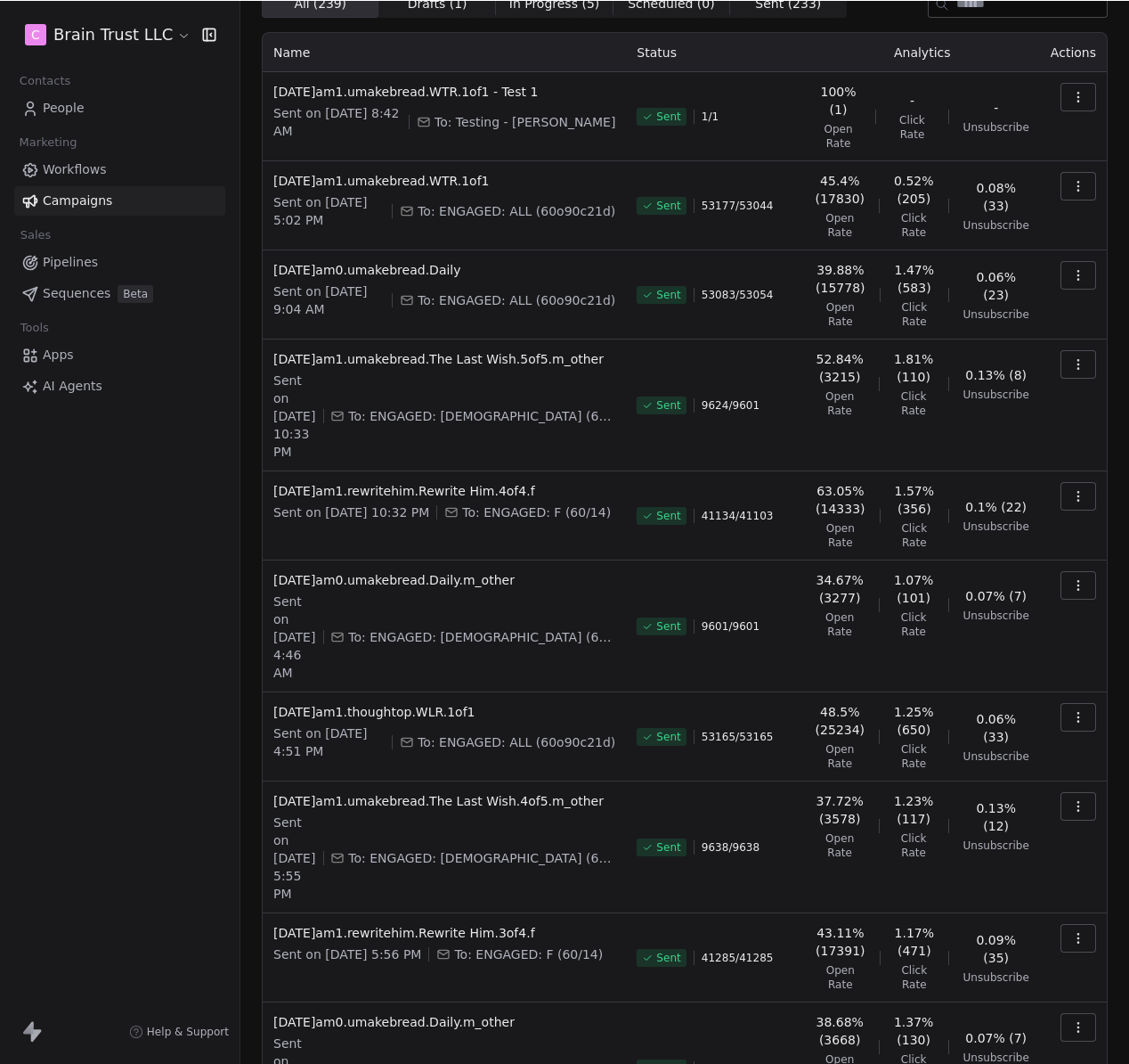
scroll to position [0, 0]
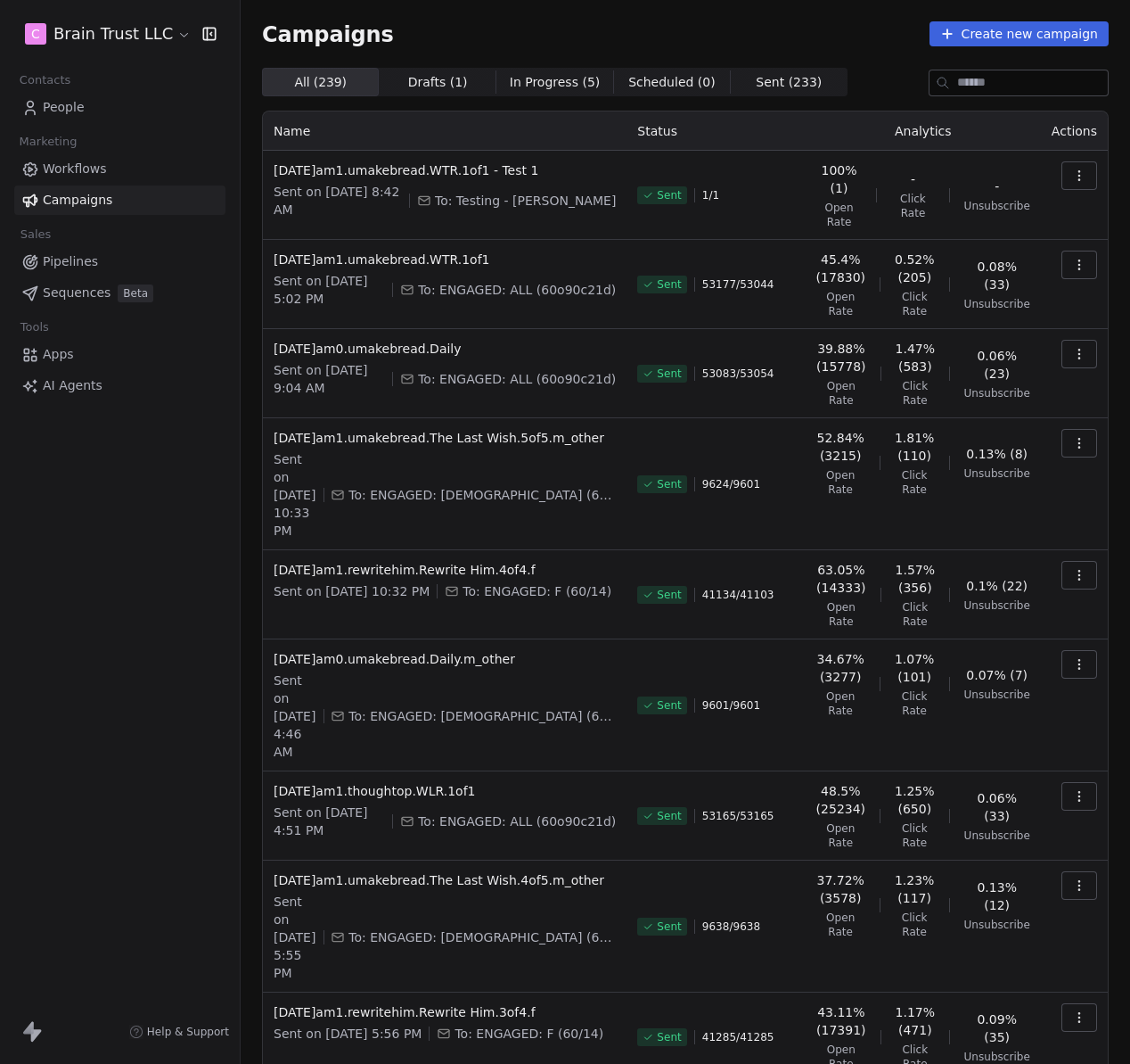
click at [163, 527] on div "C Brain Trust LLC Contacts People Marketing Workflows Campaigns Sales Pipelines…" at bounding box center [120, 532] width 240 height 1064
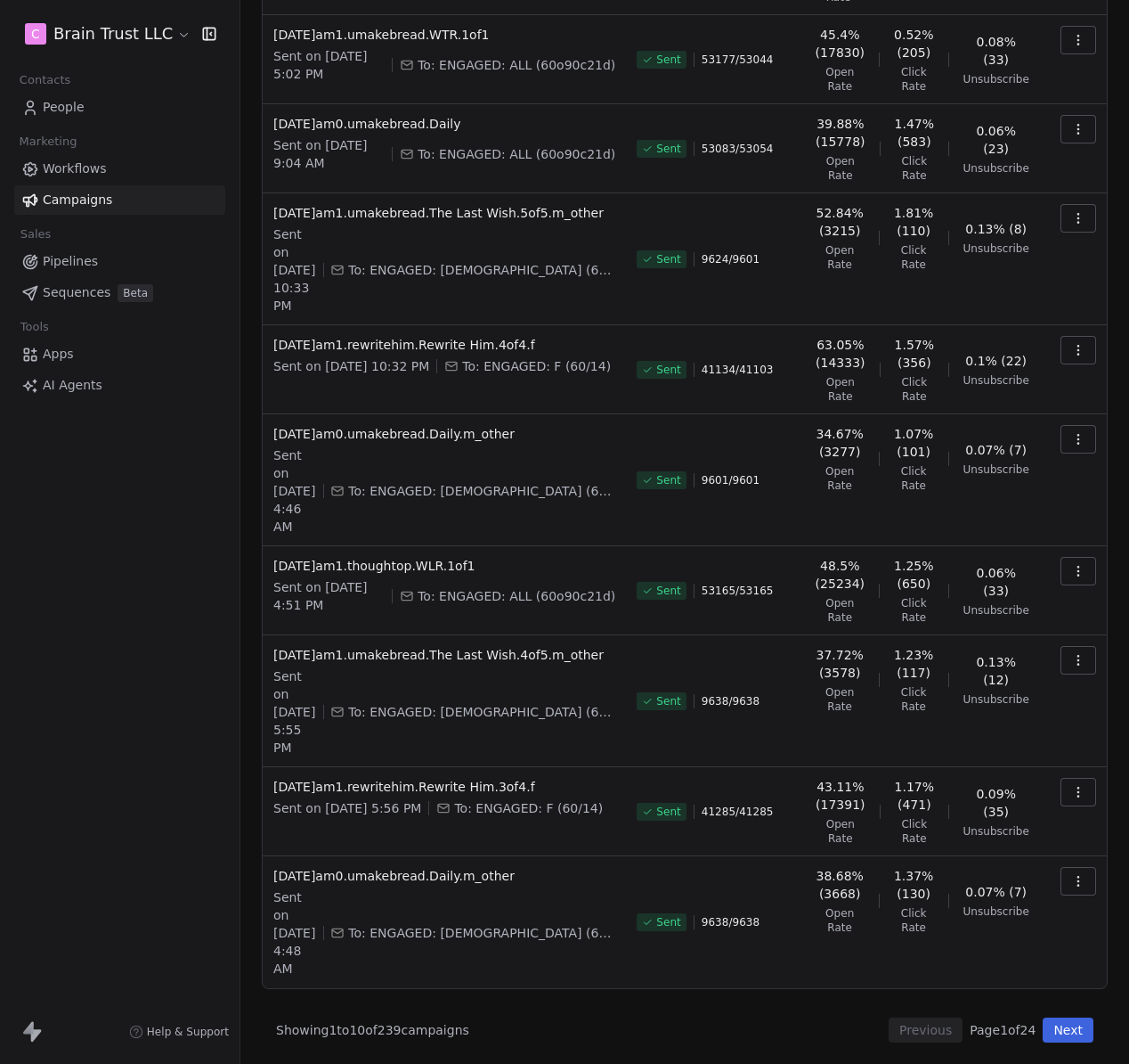
click at [1043, 1032] on button "Next" at bounding box center [1069, 1030] width 51 height 25
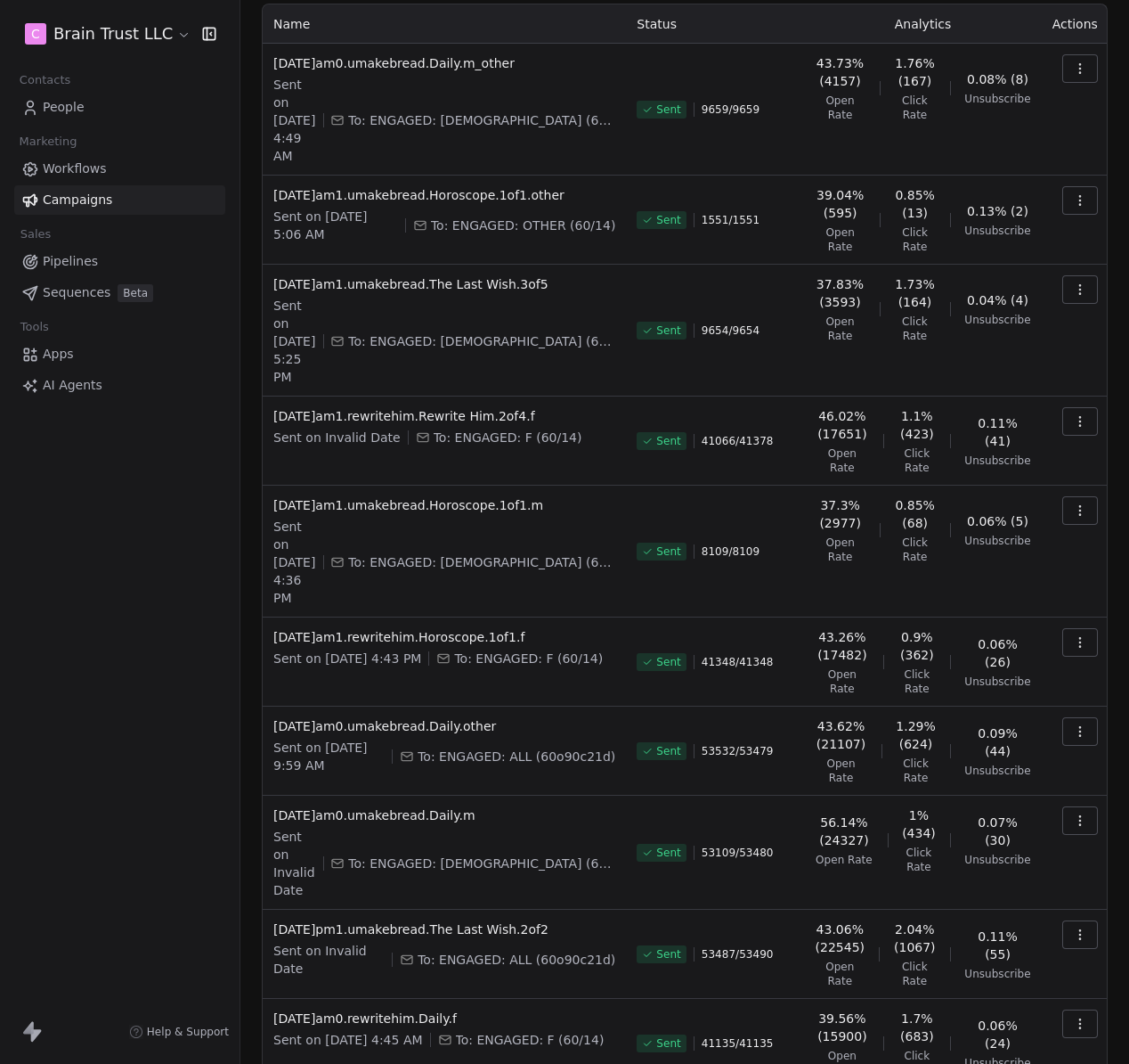
scroll to position [110, 0]
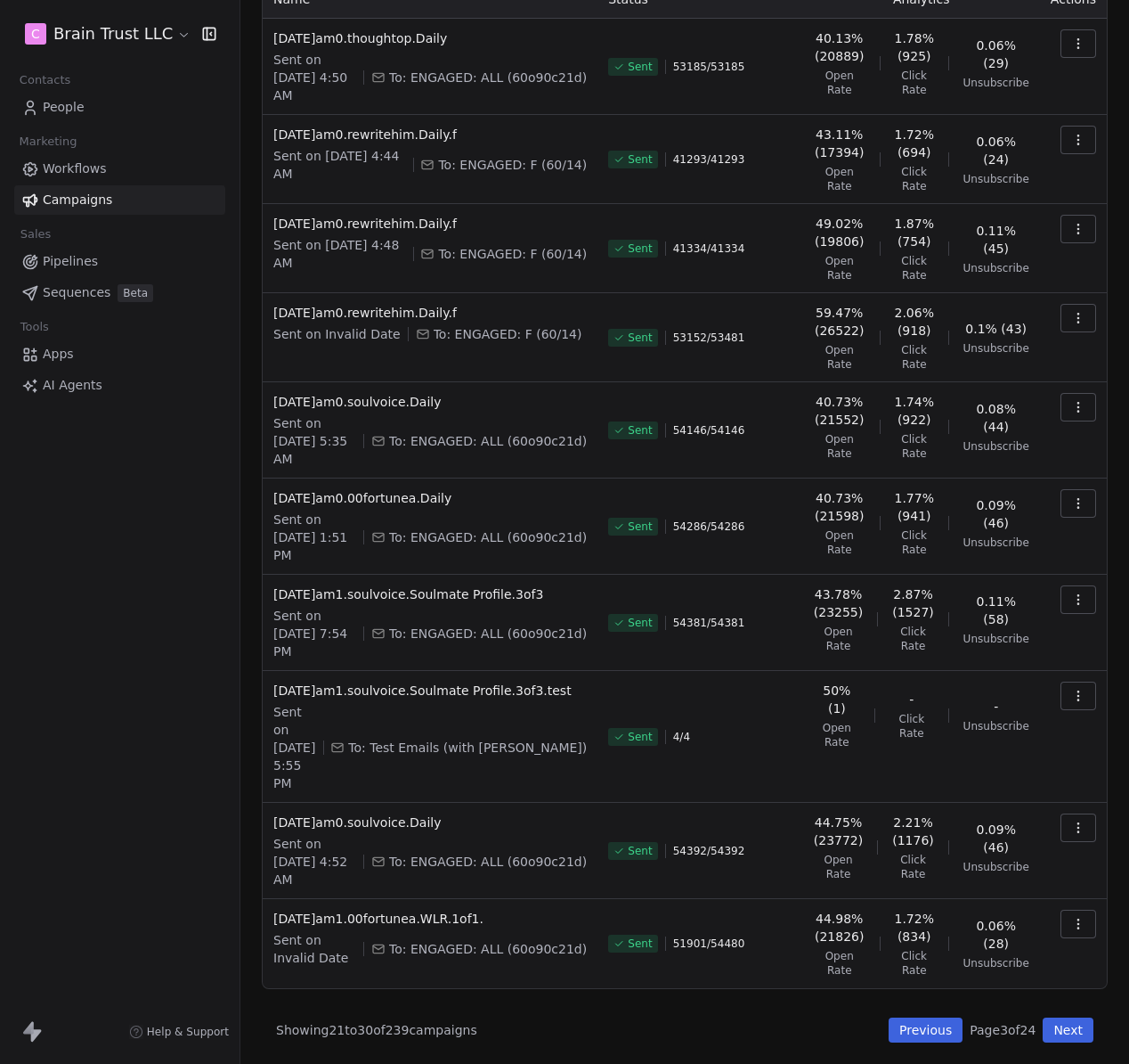
scroll to position [211, 0]
click at [912, 1028] on button "Previous" at bounding box center [926, 1030] width 74 height 25
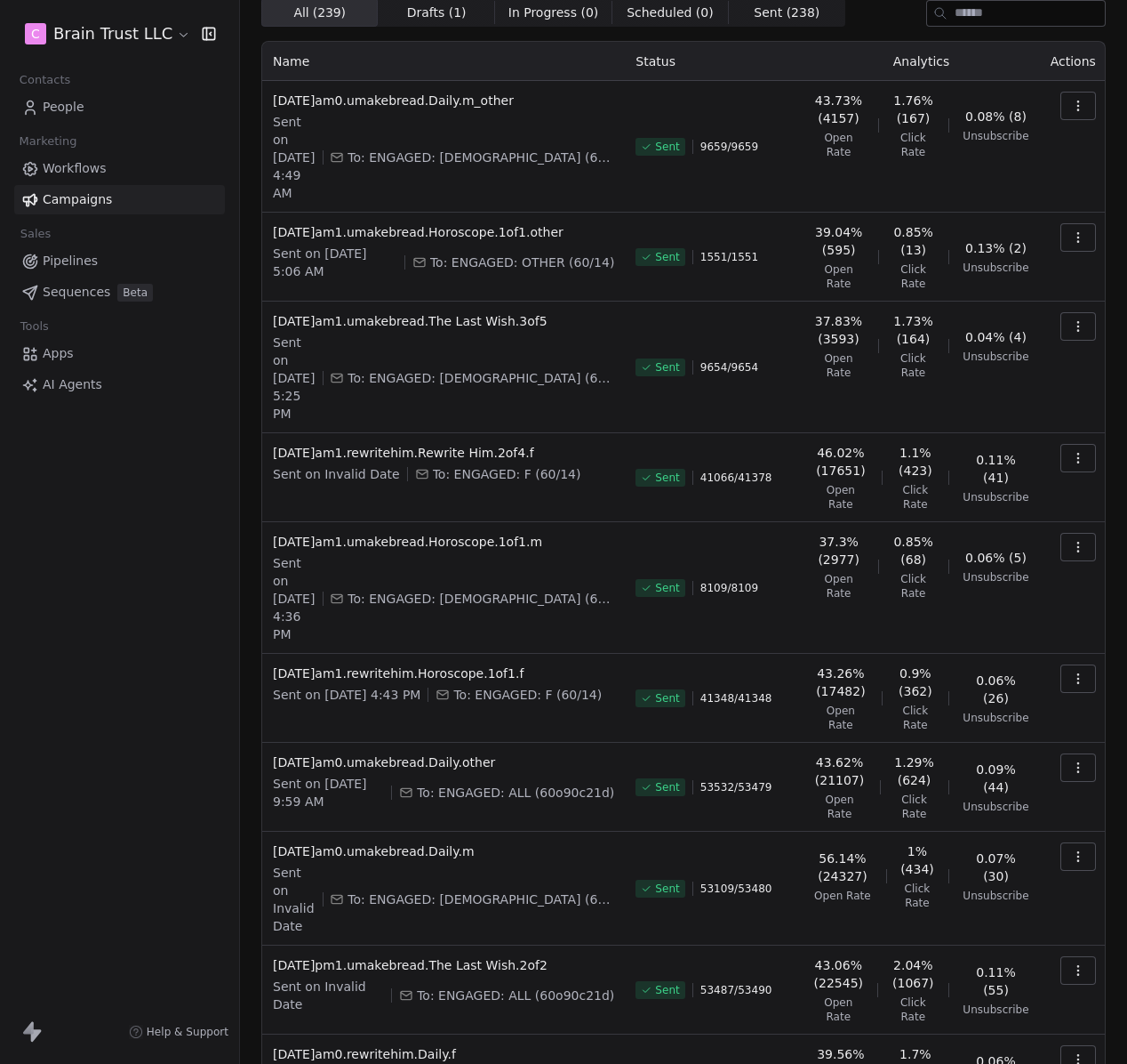
scroll to position [108, 0]
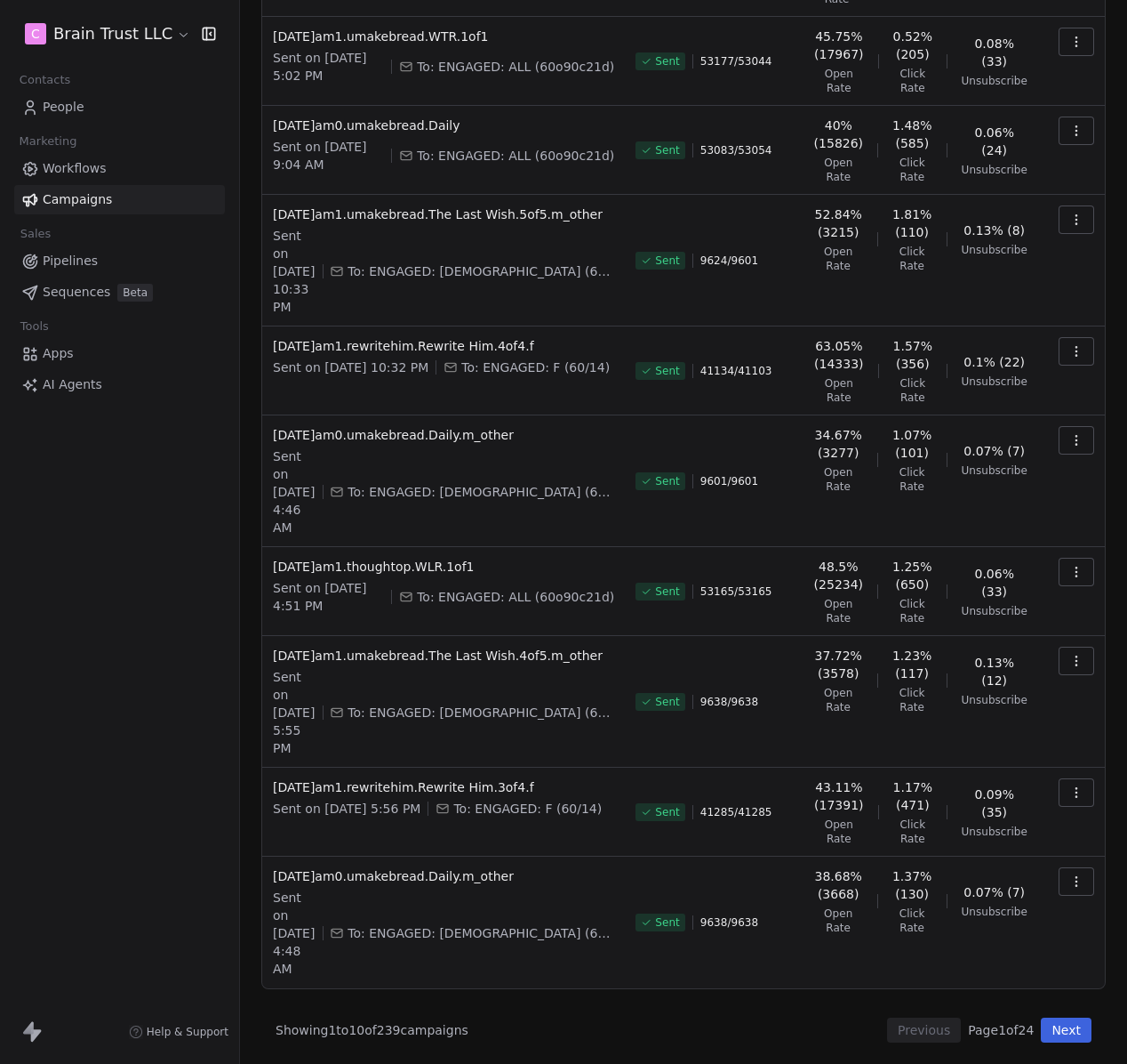
scroll to position [422, 0]
click at [748, 1033] on div "Showing 1 to 10 of 239 campaigns Previous Page 1 of 24 Next" at bounding box center [684, 1030] width 845 height 25
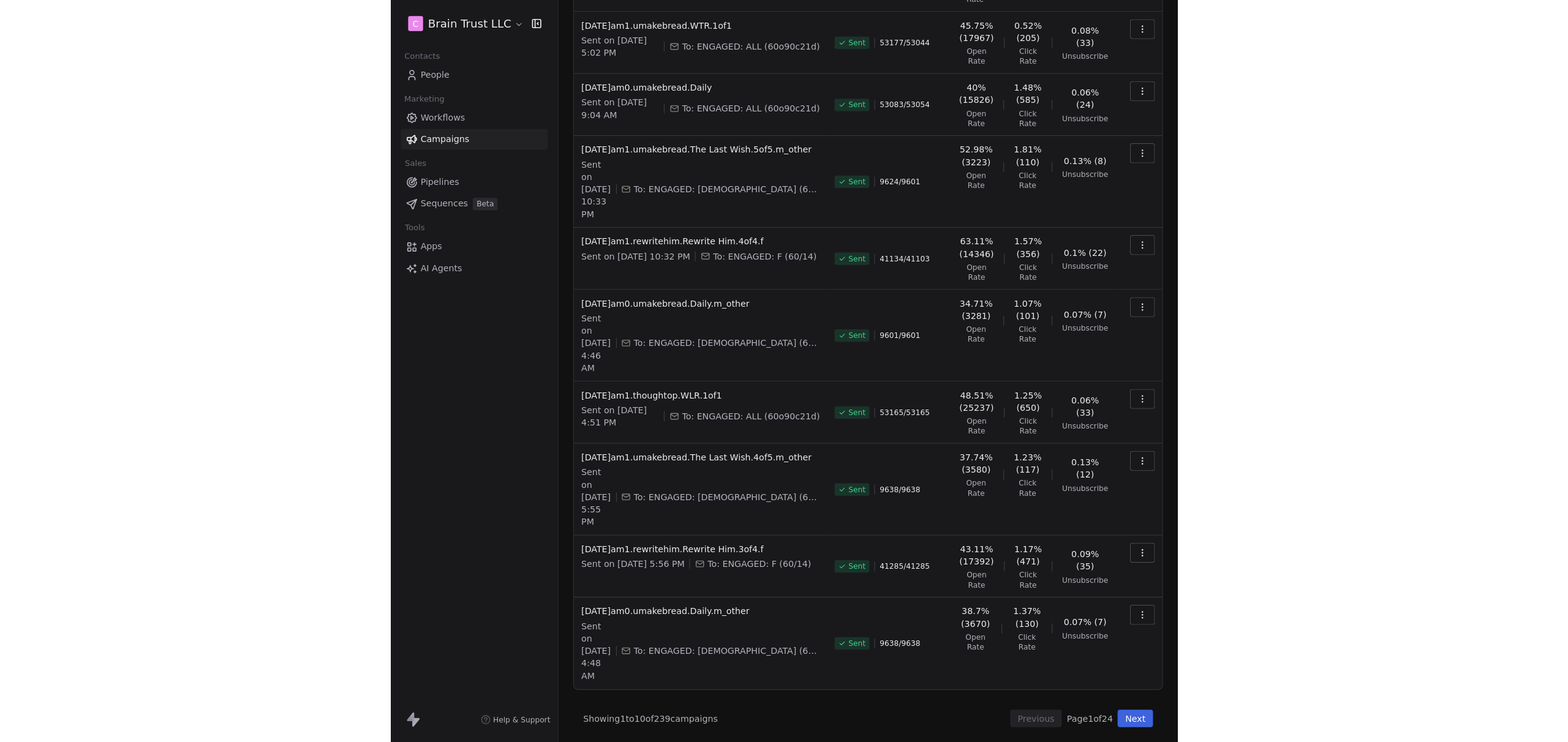
scroll to position [0, 0]
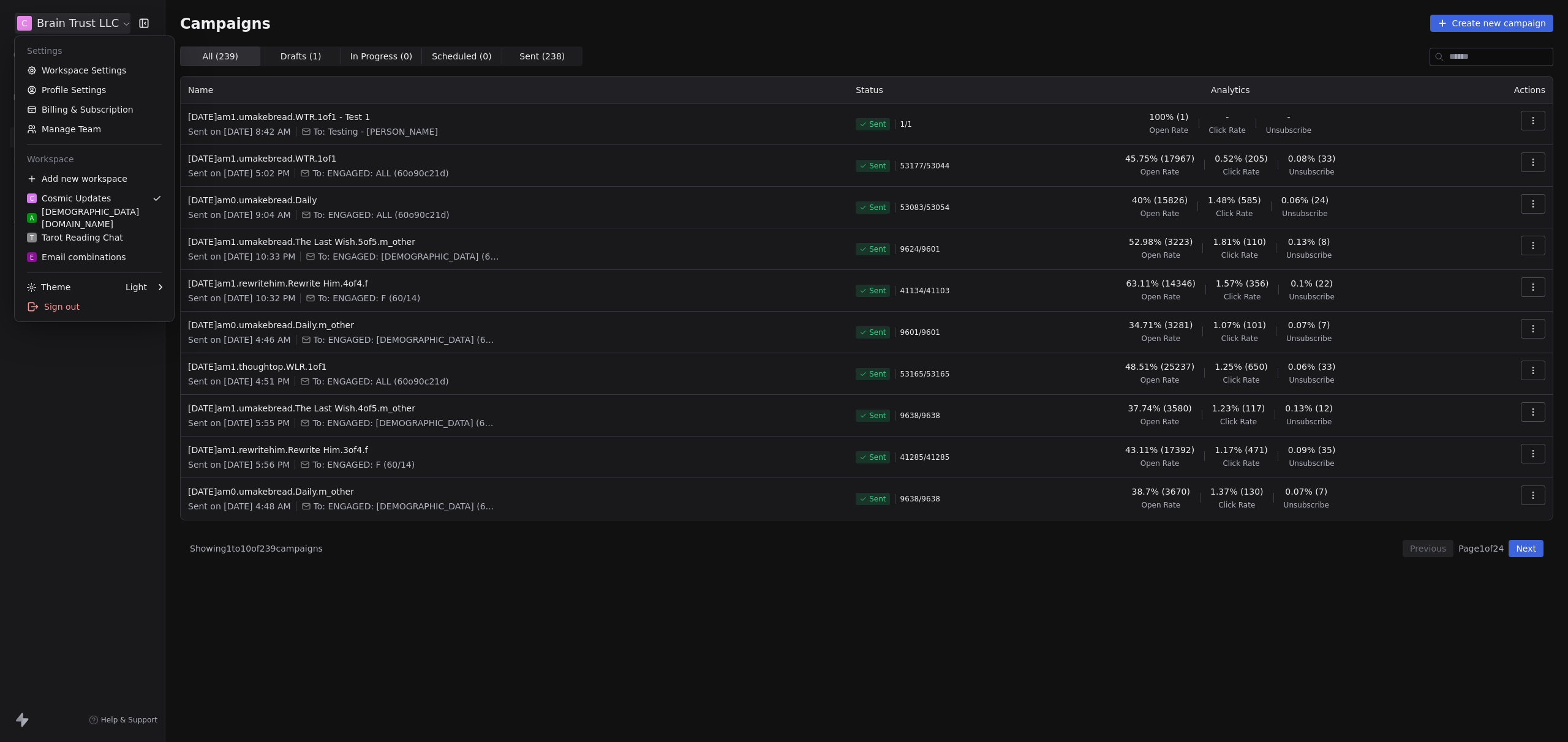
click at [42, 19] on html "C Brain Trust LLC Contacts People Marketing Workflows Campaigns Sales Pipelines…" at bounding box center [784, 371] width 1568 height 742
click at [610, 37] on html "C Brain Trust LLC Contacts People Marketing Workflows Campaigns Sales Pipelines…" at bounding box center [784, 371] width 1568 height 742
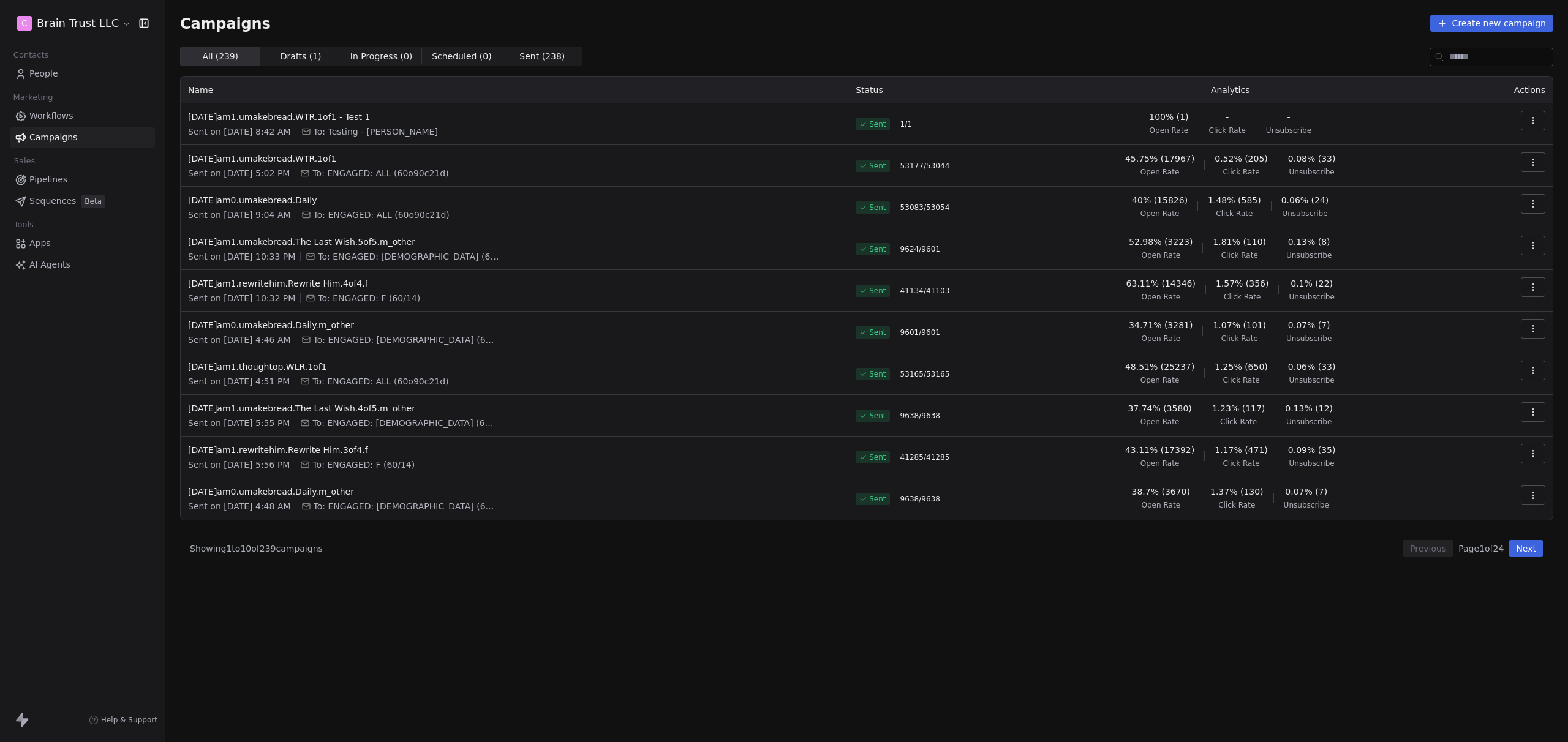
click at [78, 75] on link "People" at bounding box center [82, 74] width 145 height 20
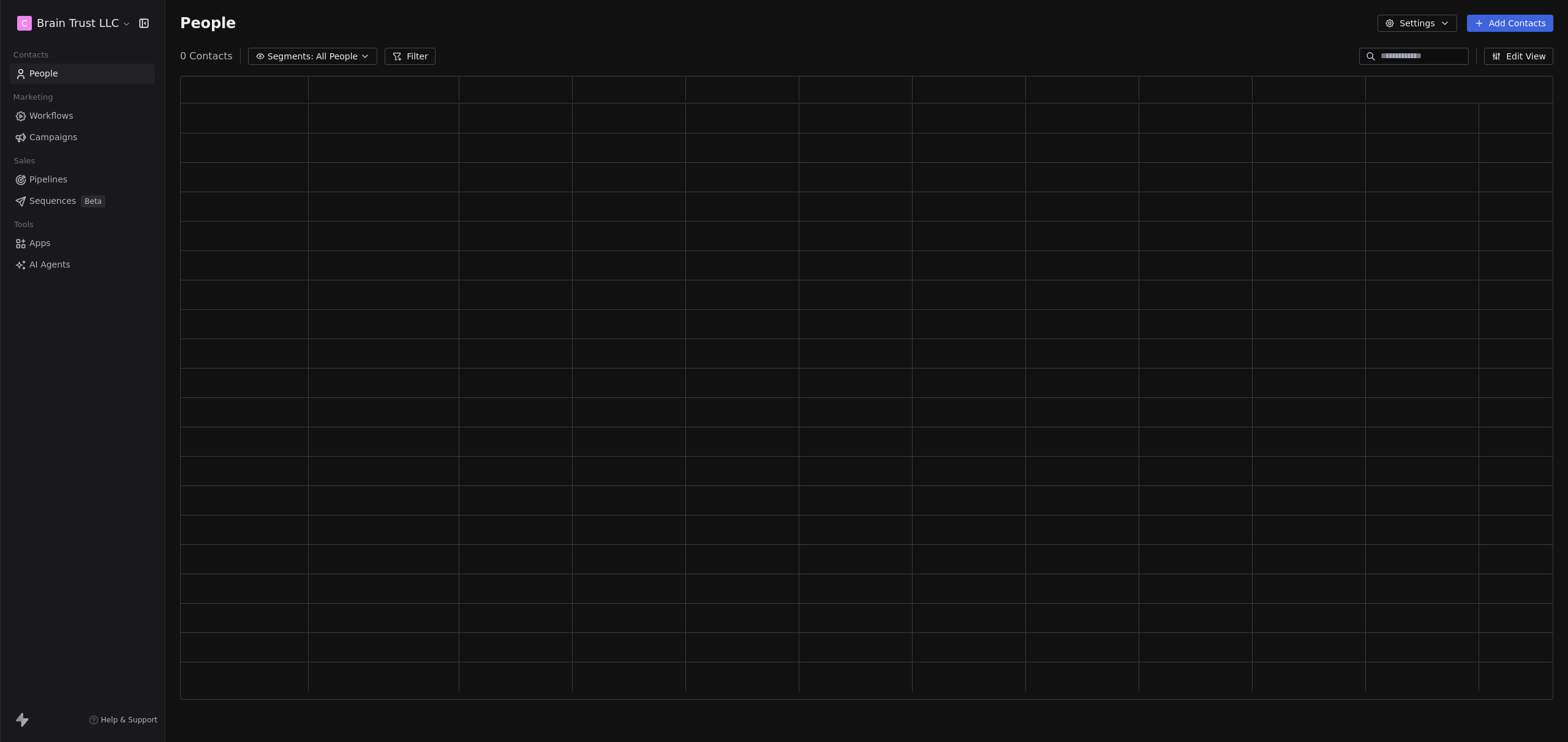
scroll to position [614, 1364]
click at [94, 25] on html "C Brain Trust LLC Contacts People Marketing Workflows Campaigns Sales Pipelines…" at bounding box center [784, 371] width 1568 height 742
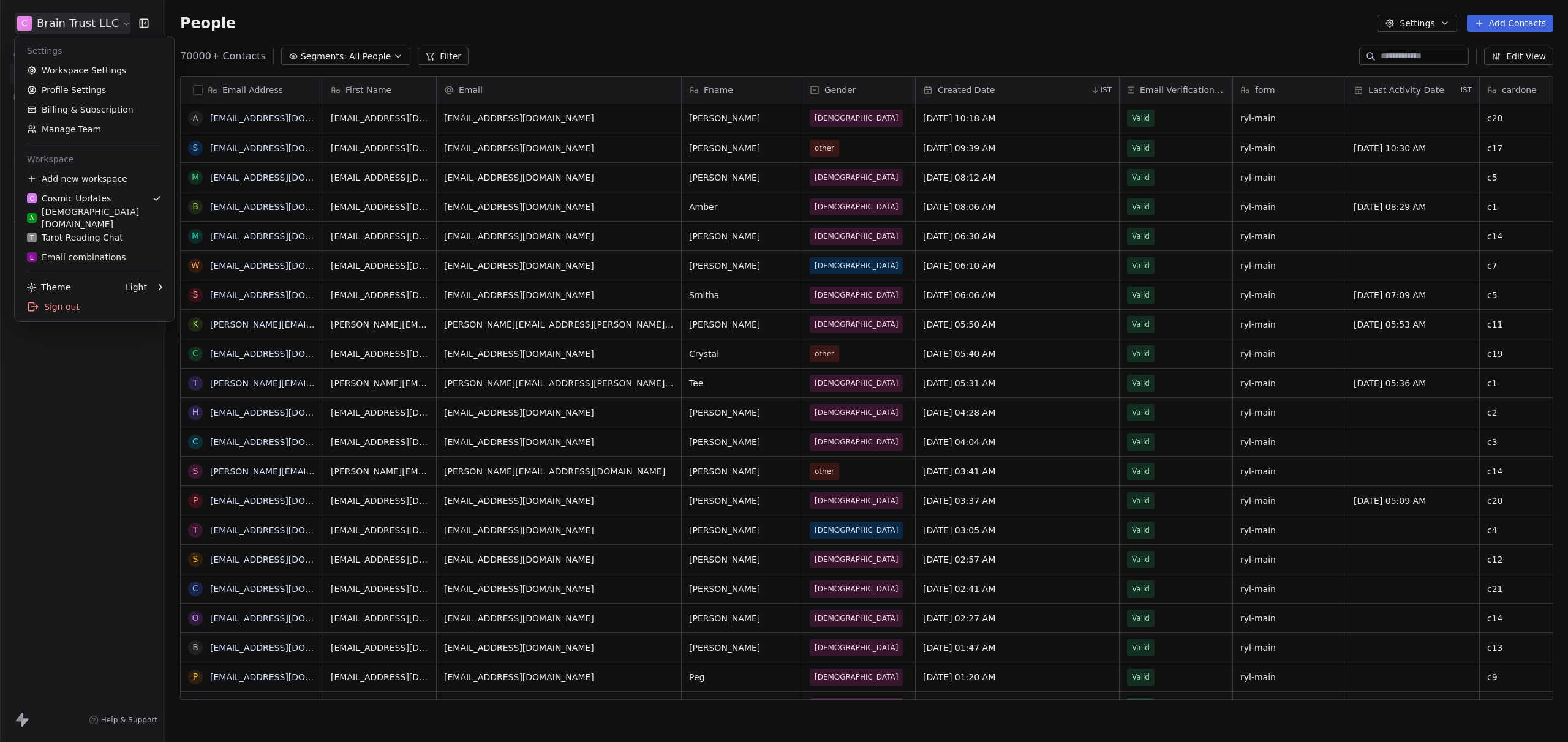
scroll to position [643, 1394]
click at [652, 28] on html "C Brain Trust LLC Contacts People Marketing Workflows Campaigns Sales Pipelines…" at bounding box center [784, 371] width 1568 height 742
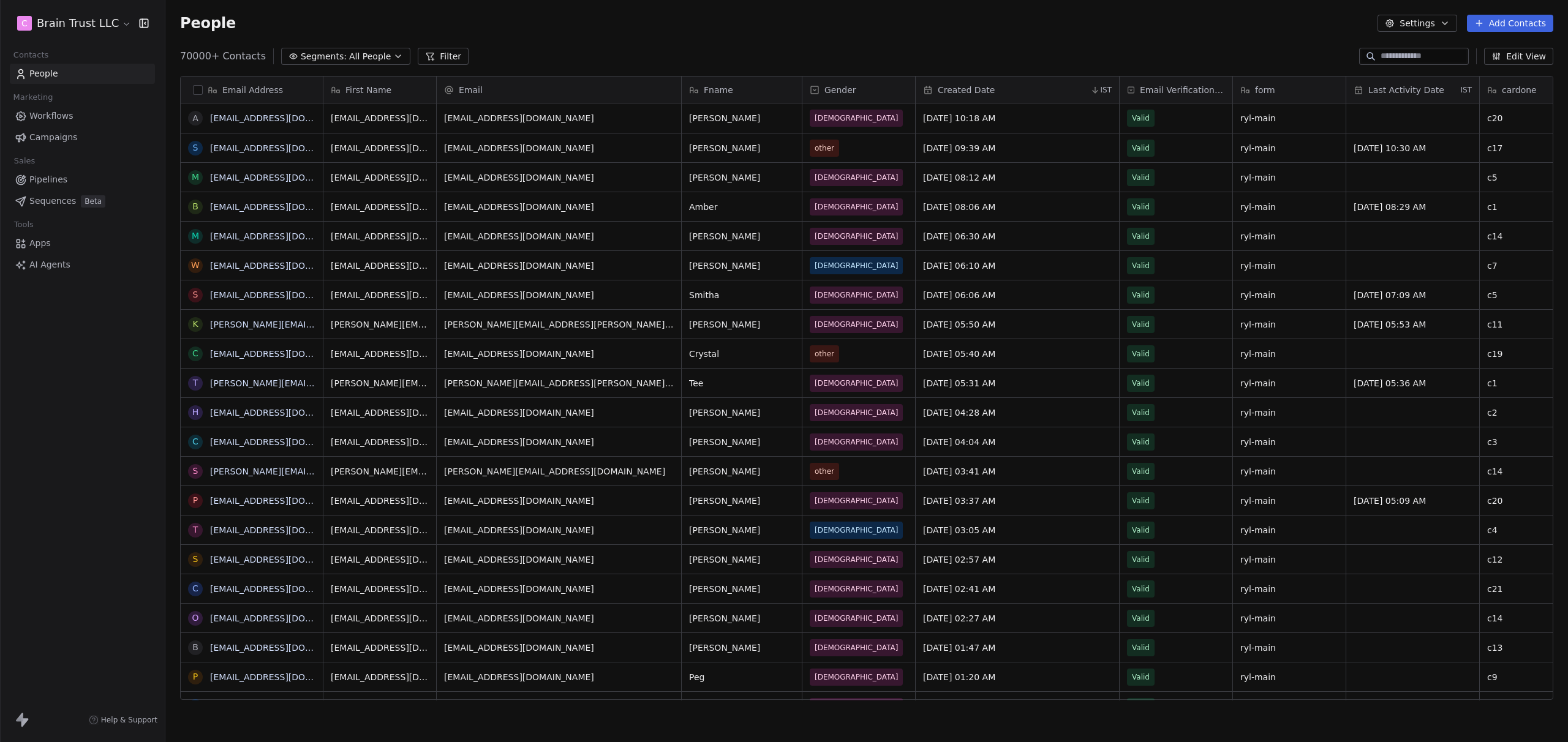
click at [74, 22] on html "C Brain Trust LLC Contacts People Marketing Workflows Campaigns Sales Pipelines…" at bounding box center [784, 371] width 1568 height 742
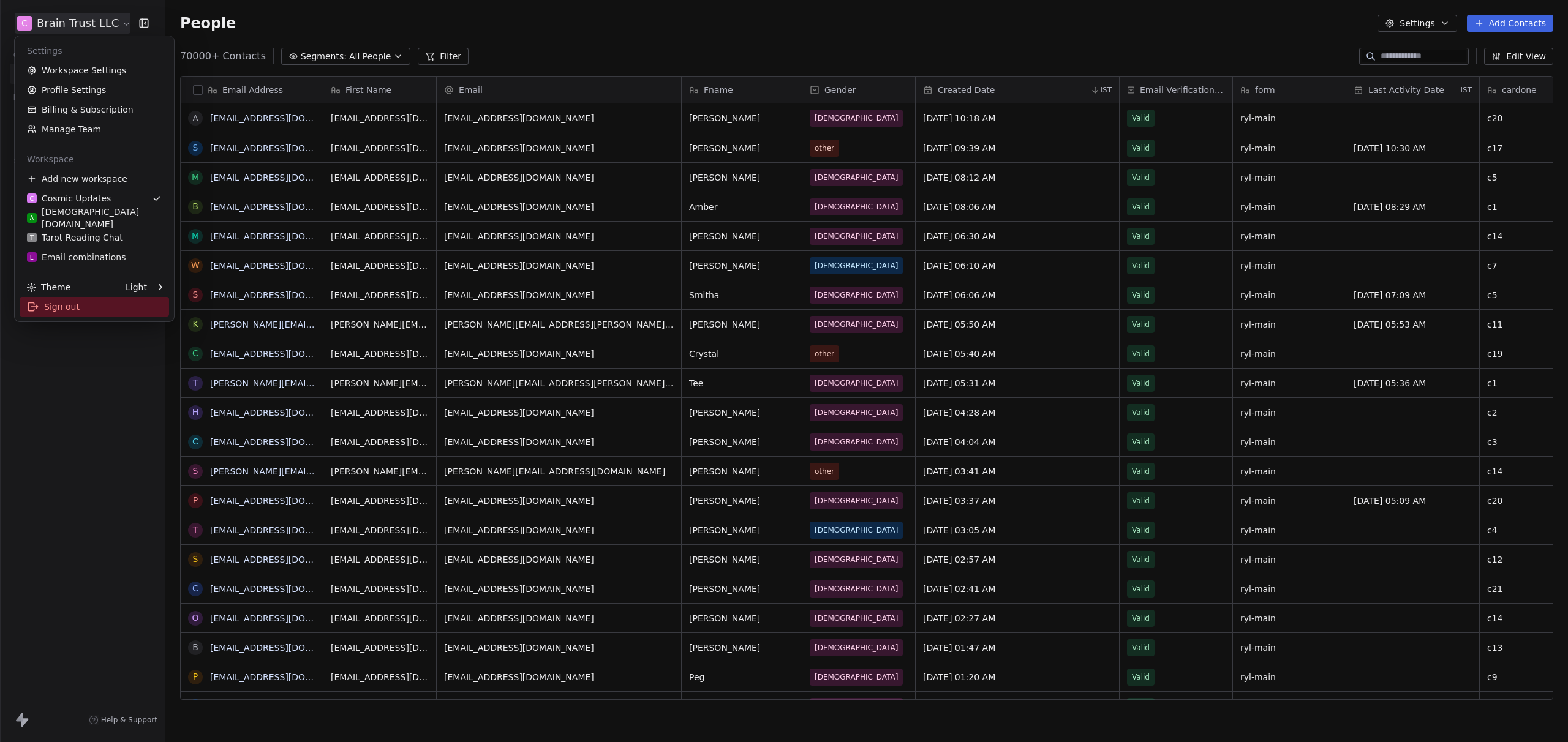
click at [70, 312] on div "Sign out" at bounding box center [94, 306] width 150 height 19
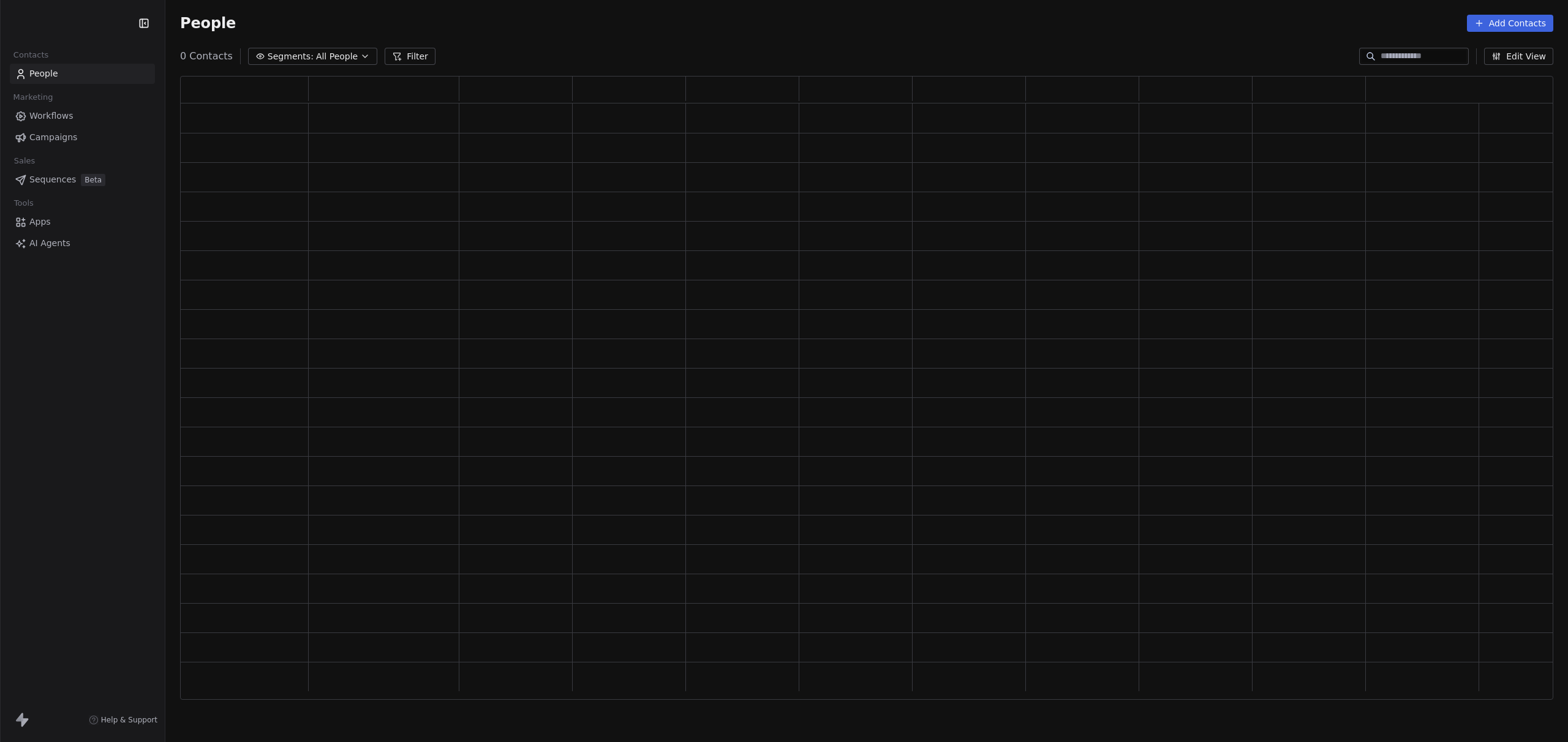
scroll to position [614, 1364]
